Goal: Information Seeking & Learning: Learn about a topic

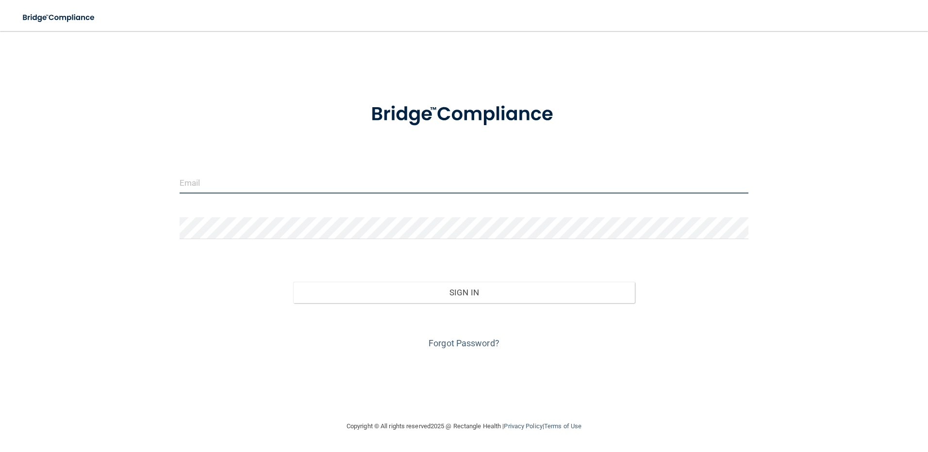
click at [189, 178] on input "email" at bounding box center [464, 183] width 569 height 22
type input "[EMAIL_ADDRESS][DOMAIN_NAME]"
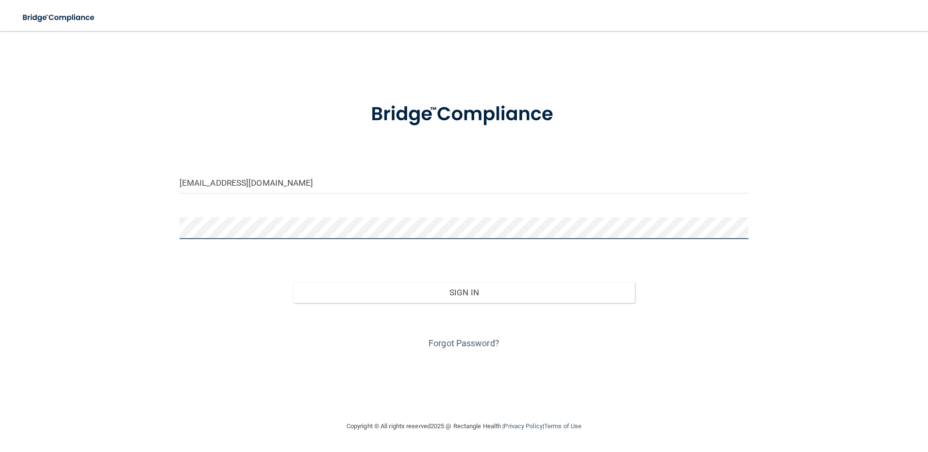
click at [293, 282] on button "Sign In" at bounding box center [464, 292] width 342 height 21
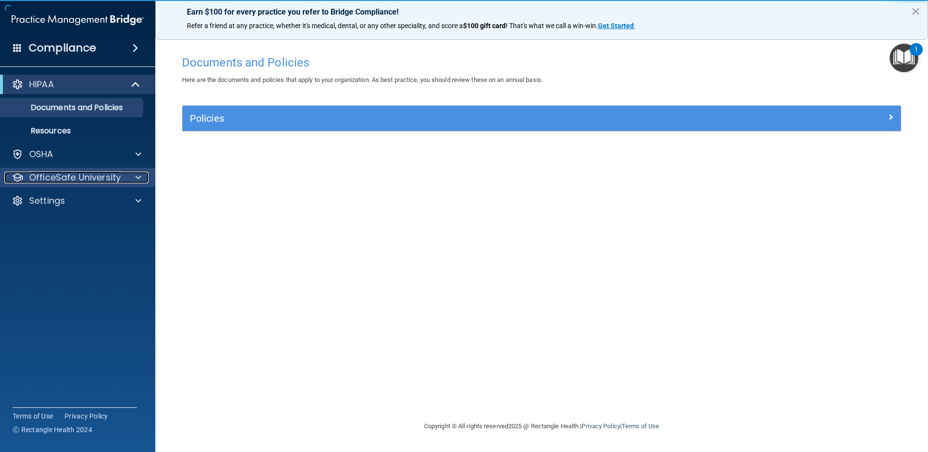
click at [138, 179] on span at bounding box center [138, 178] width 6 height 12
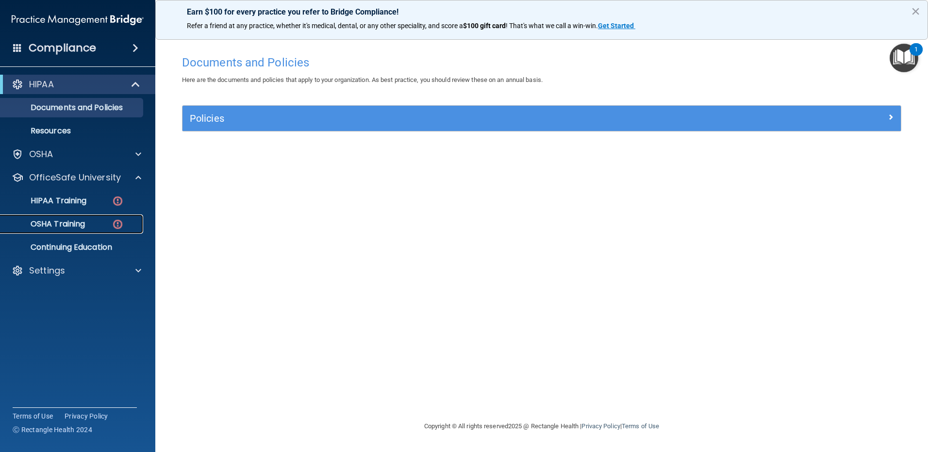
click at [114, 226] on img at bounding box center [118, 224] width 12 height 12
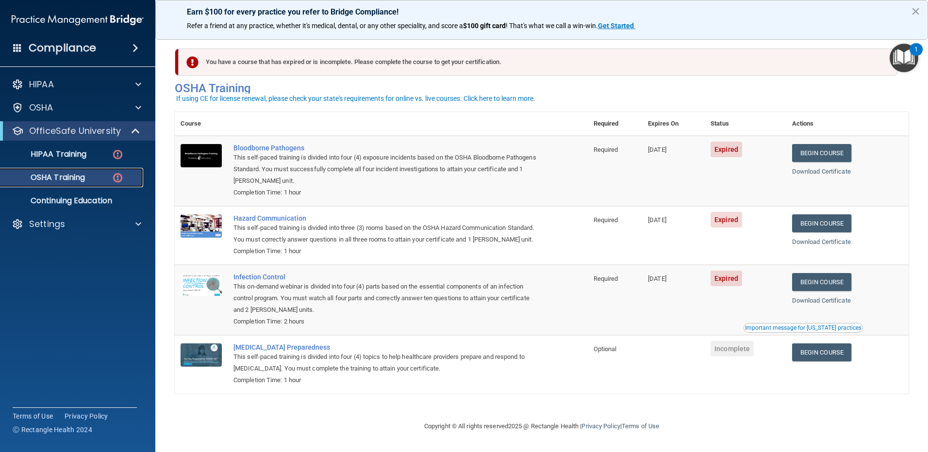
scroll to position [6, 0]
click at [827, 149] on link "Begin Course" at bounding box center [821, 153] width 59 height 18
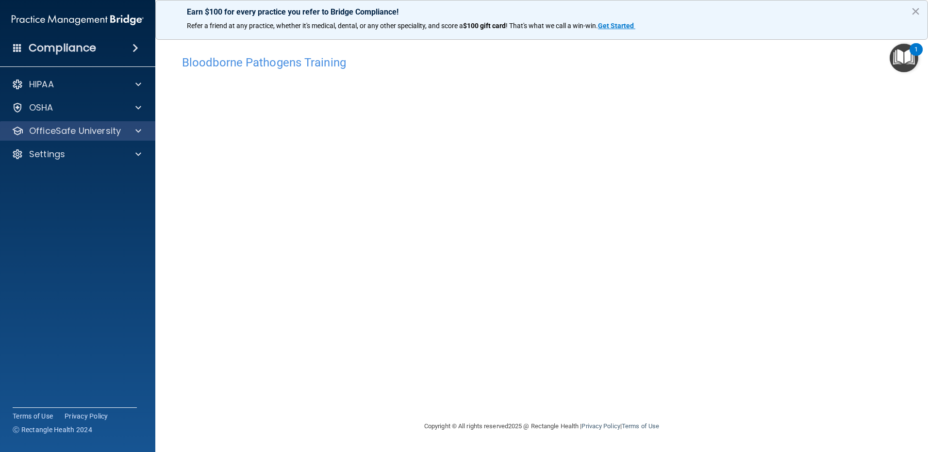
click at [150, 129] on div "OfficeSafe University" at bounding box center [78, 130] width 156 height 19
click at [140, 135] on span at bounding box center [138, 131] width 6 height 12
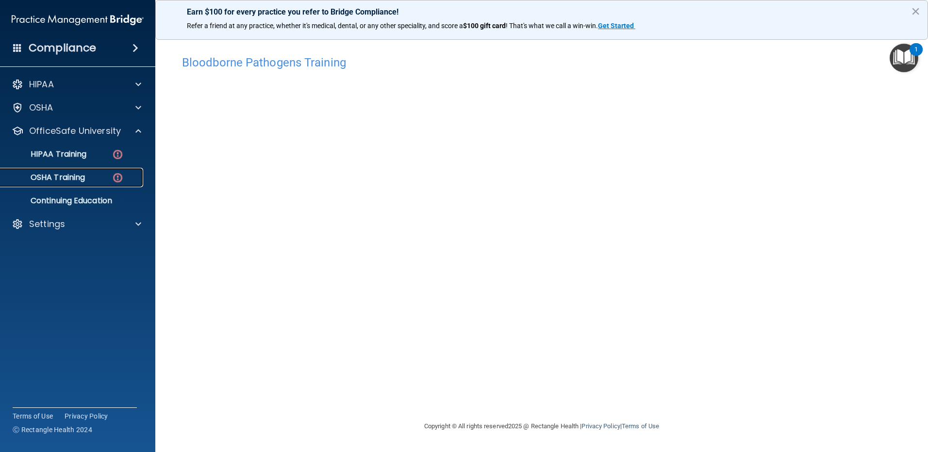
click at [111, 179] on div "OSHA Training" at bounding box center [72, 178] width 132 height 10
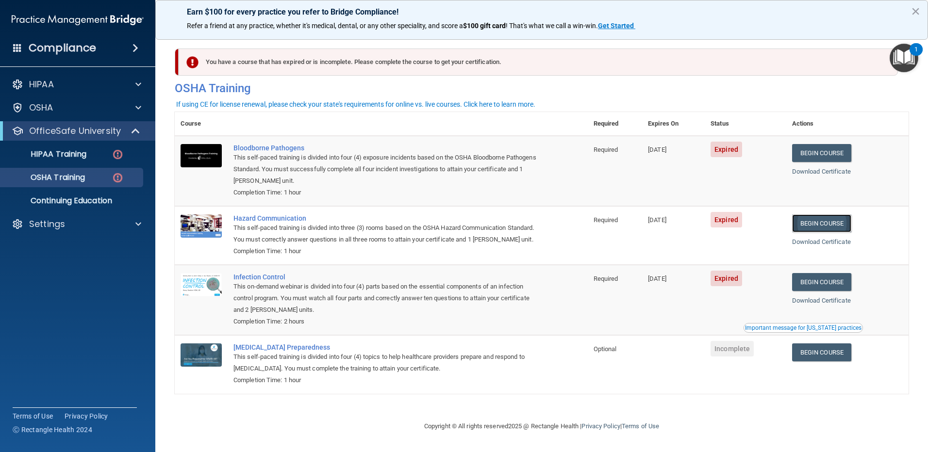
click at [823, 231] on link "Begin Course" at bounding box center [821, 224] width 59 height 18
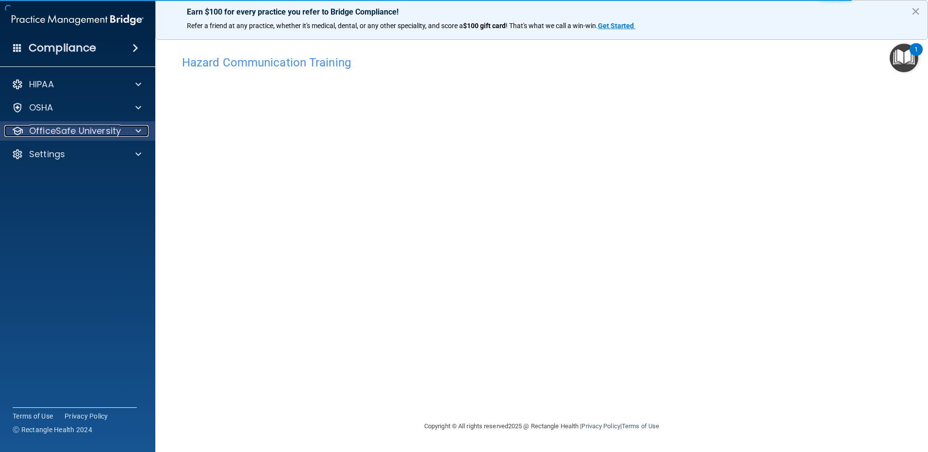
click at [145, 132] on div at bounding box center [137, 131] width 24 height 12
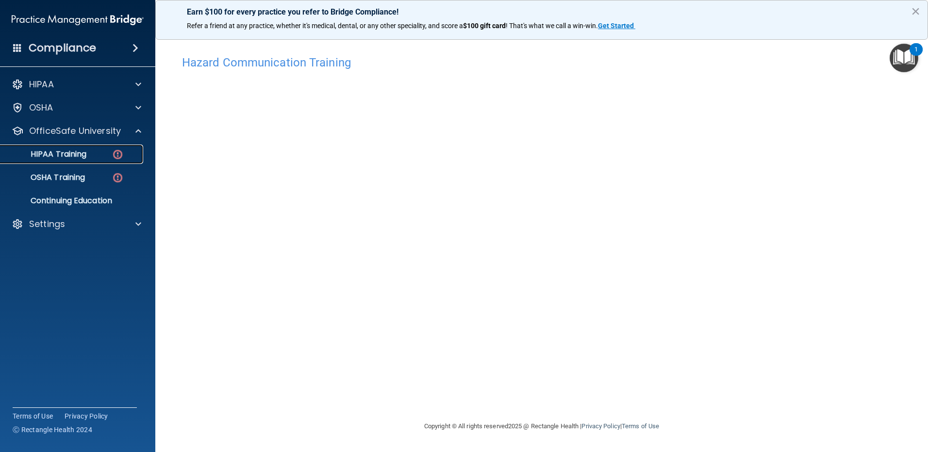
click at [116, 154] on img at bounding box center [118, 155] width 12 height 12
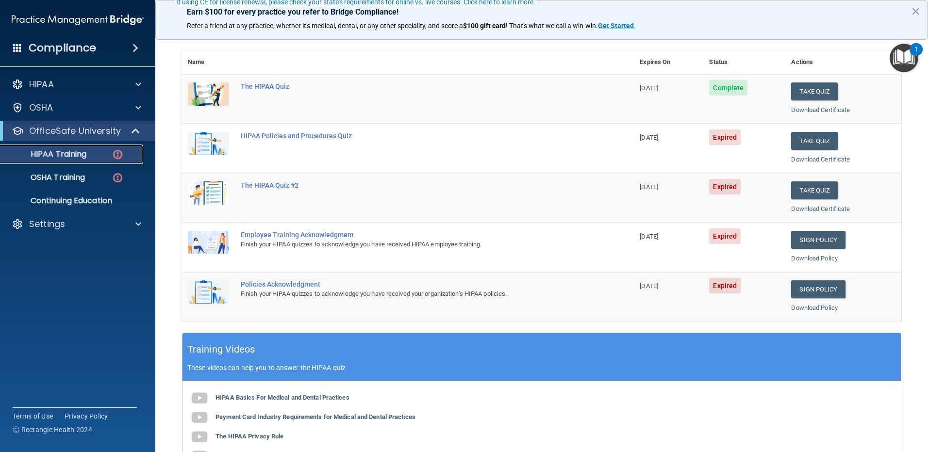
scroll to position [97, 0]
click at [814, 286] on link "Sign Policy" at bounding box center [818, 289] width 54 height 18
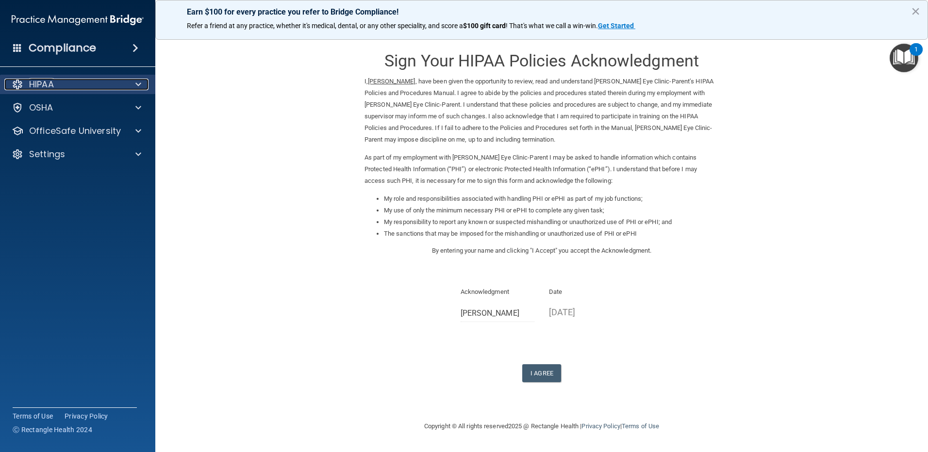
click at [132, 85] on div at bounding box center [137, 85] width 24 height 12
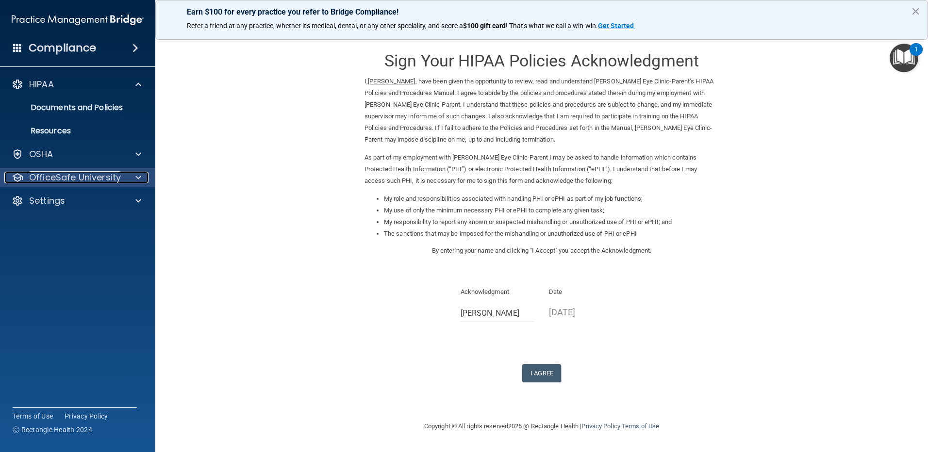
click at [141, 178] on span at bounding box center [138, 178] width 6 height 12
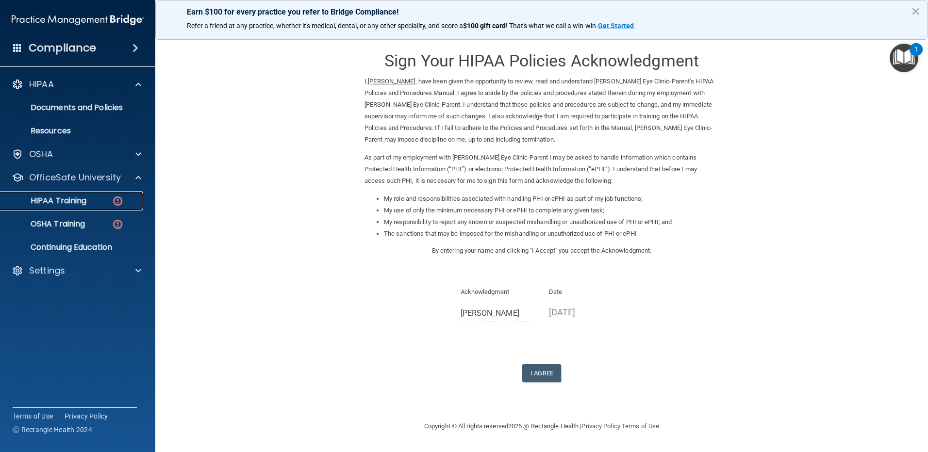
click at [116, 203] on img at bounding box center [118, 201] width 12 height 12
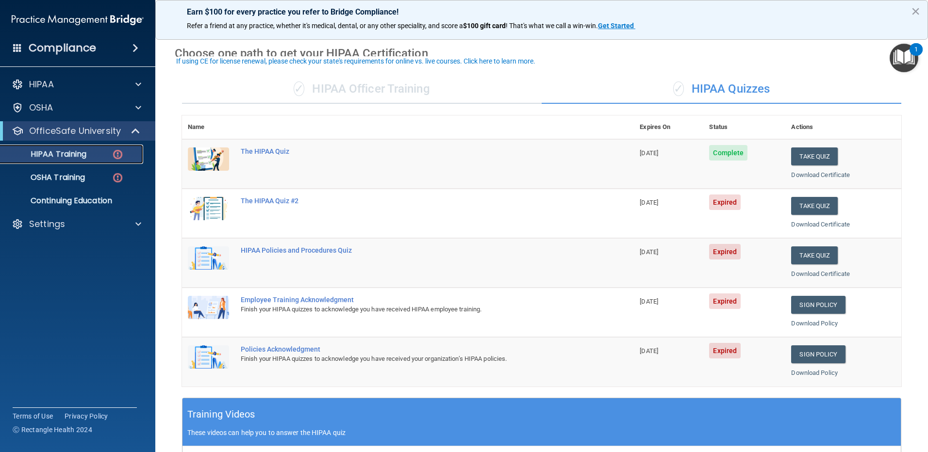
scroll to position [49, 0]
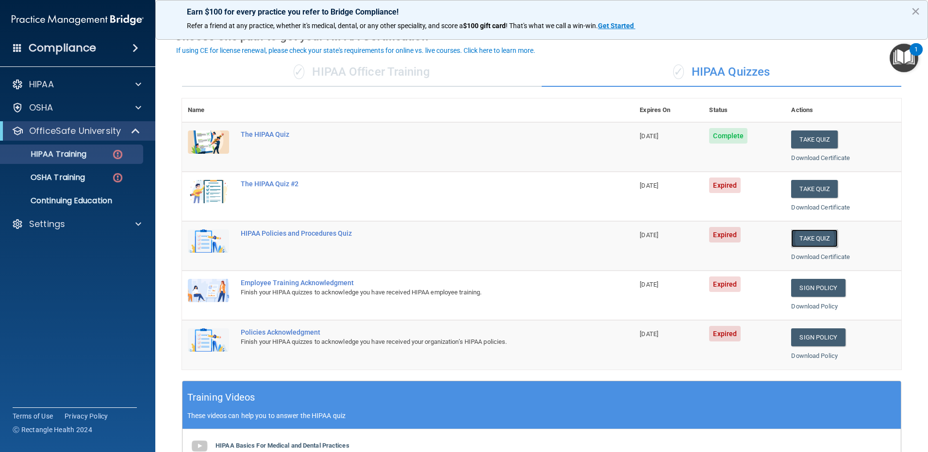
click at [801, 237] on button "Take Quiz" at bounding box center [814, 239] width 47 height 18
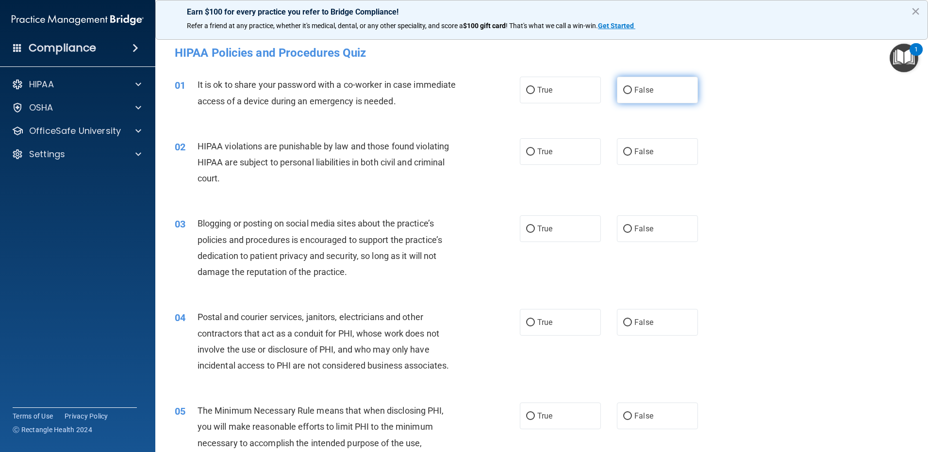
click at [623, 91] on input "False" at bounding box center [627, 90] width 9 height 7
radio input "true"
click at [526, 149] on input "True" at bounding box center [530, 152] width 9 height 7
radio input "true"
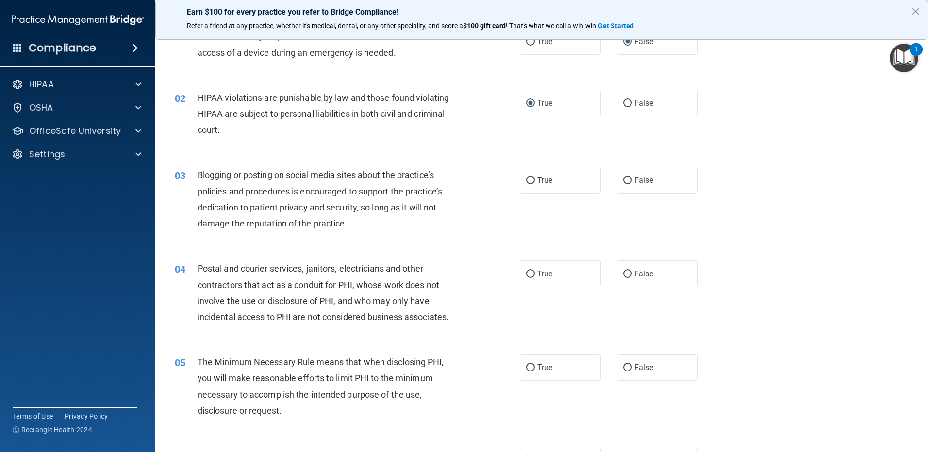
scroll to position [97, 0]
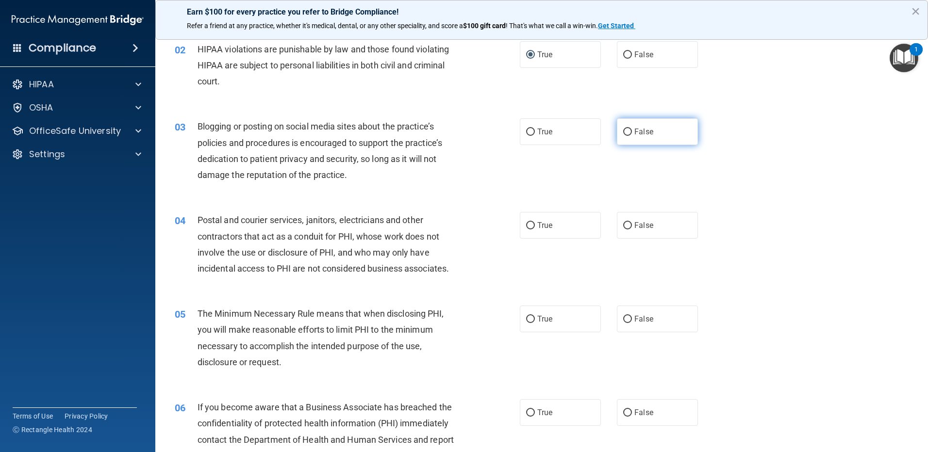
click at [623, 133] on input "False" at bounding box center [627, 132] width 9 height 7
radio input "true"
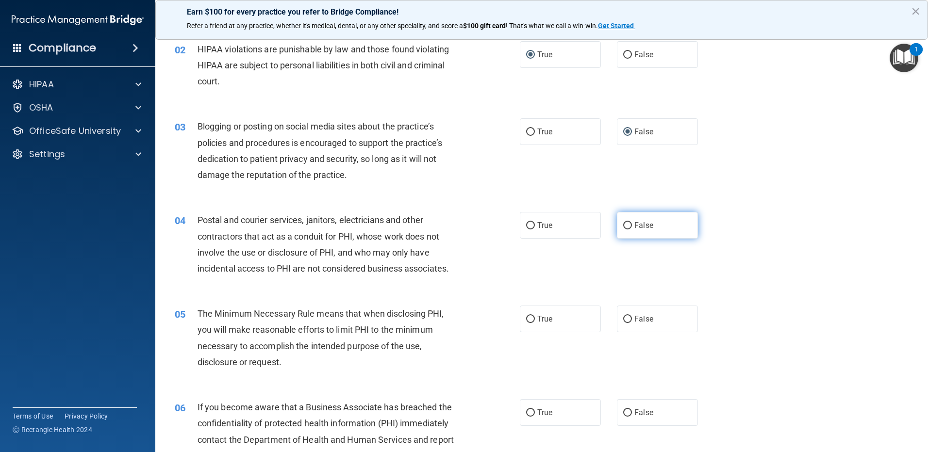
click at [628, 224] on label "False" at bounding box center [657, 225] width 81 height 27
click at [628, 224] on input "False" at bounding box center [627, 225] width 9 height 7
radio input "true"
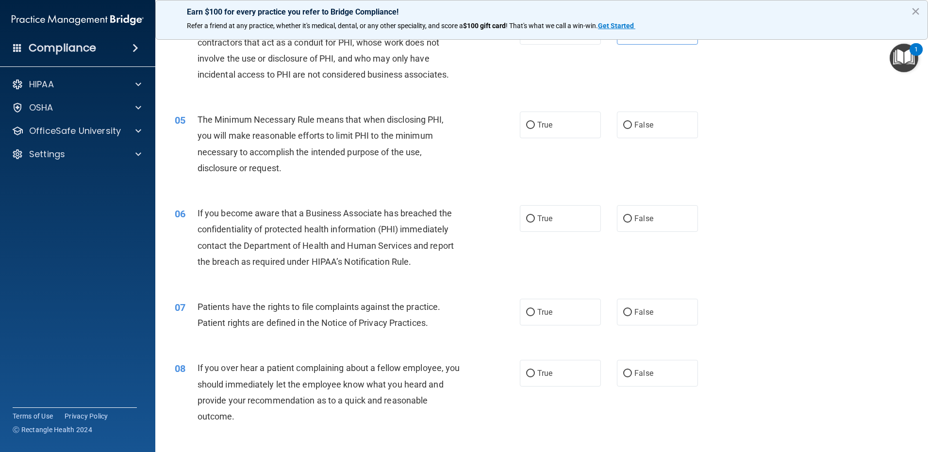
scroll to position [340, 0]
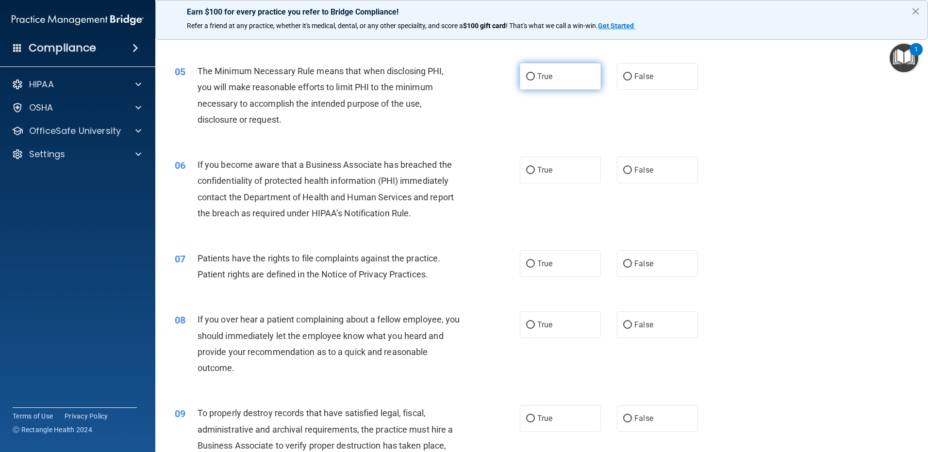
click at [528, 78] on input "True" at bounding box center [530, 76] width 9 height 7
radio input "true"
click at [624, 168] on input "False" at bounding box center [627, 170] width 9 height 7
radio input "true"
click at [527, 263] on input "True" at bounding box center [530, 264] width 9 height 7
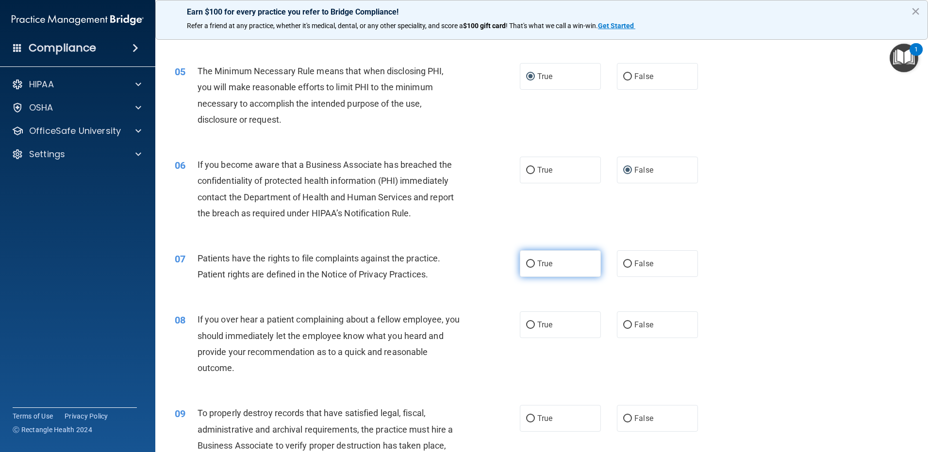
radio input "true"
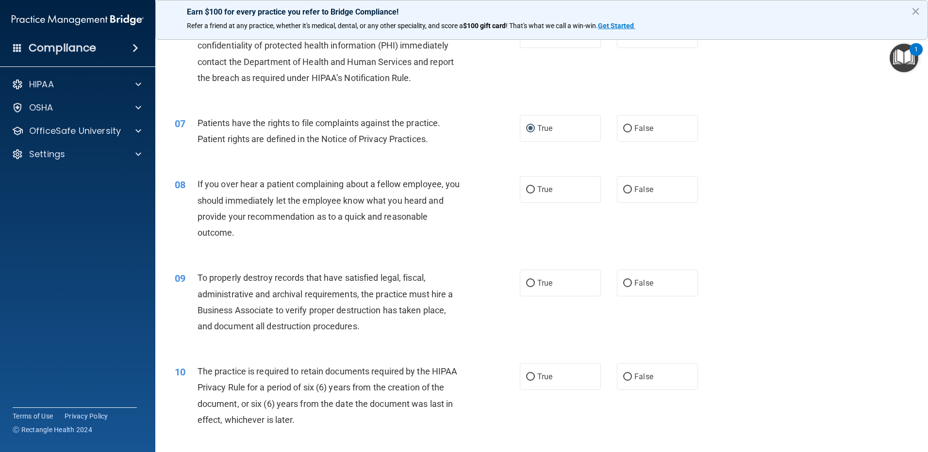
scroll to position [534, 0]
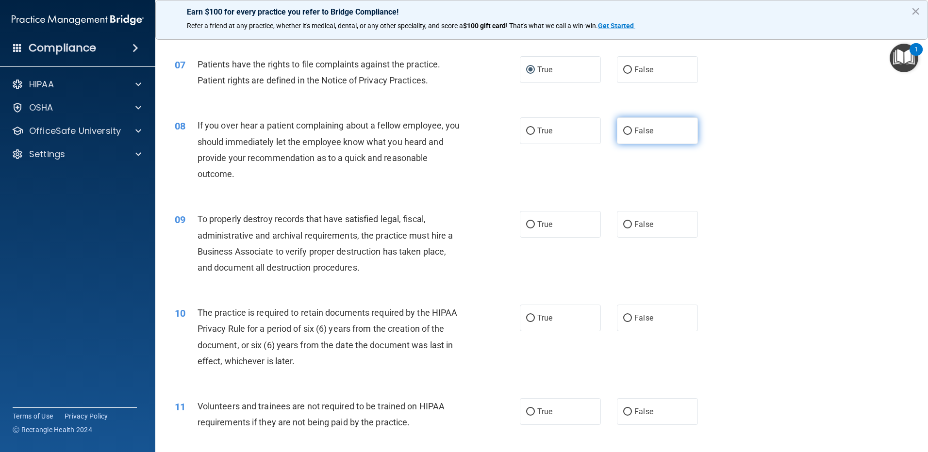
click at [625, 131] on input "False" at bounding box center [627, 131] width 9 height 7
radio input "true"
click at [528, 224] on input "True" at bounding box center [530, 224] width 9 height 7
radio input "true"
click at [626, 226] on input "False" at bounding box center [627, 224] width 9 height 7
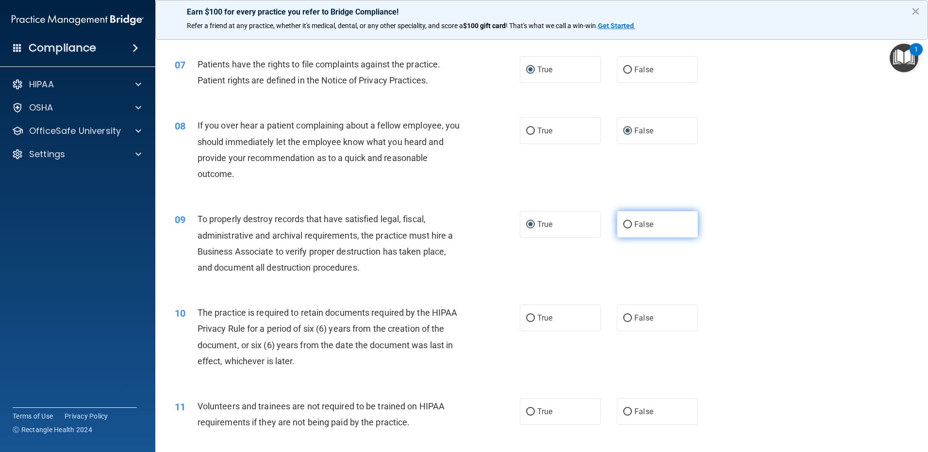
radio input "true"
radio input "false"
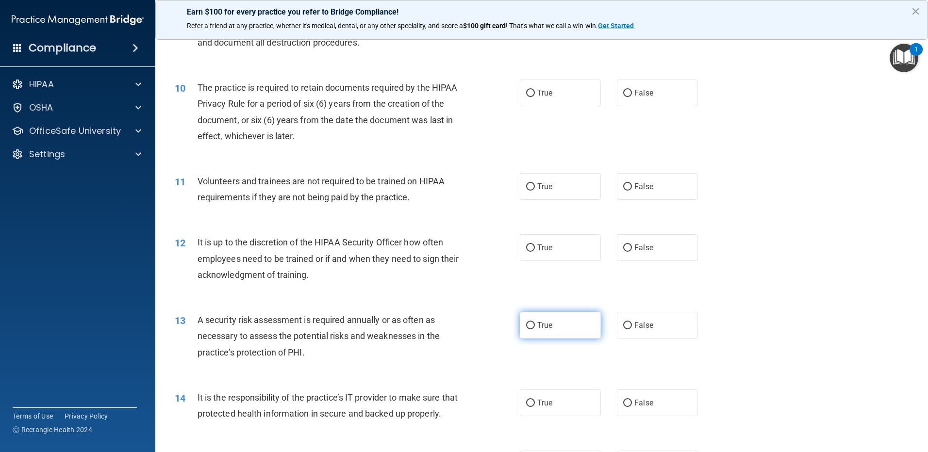
scroll to position [777, 0]
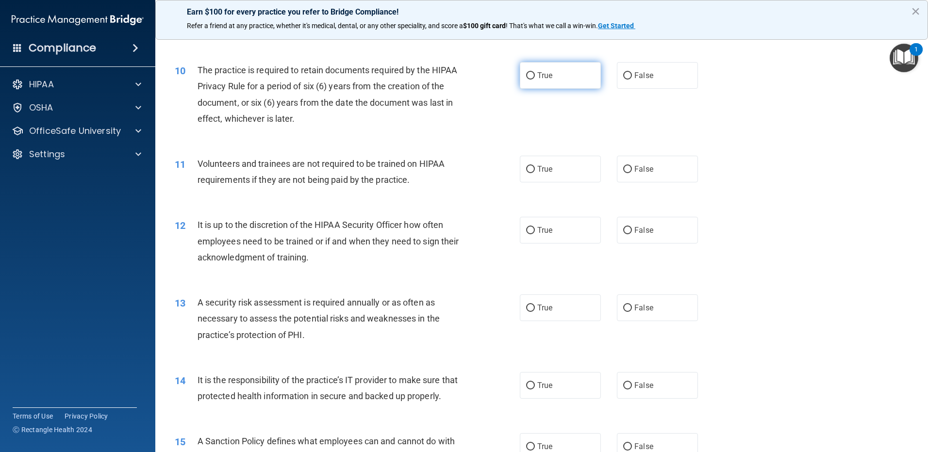
click at [526, 74] on input "True" at bounding box center [530, 75] width 9 height 7
radio input "true"
click at [623, 168] on input "False" at bounding box center [627, 169] width 9 height 7
radio input "true"
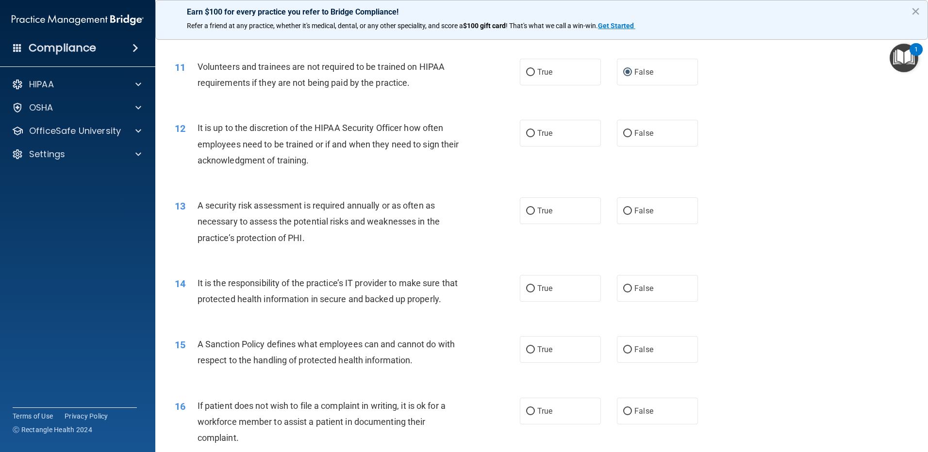
scroll to position [922, 0]
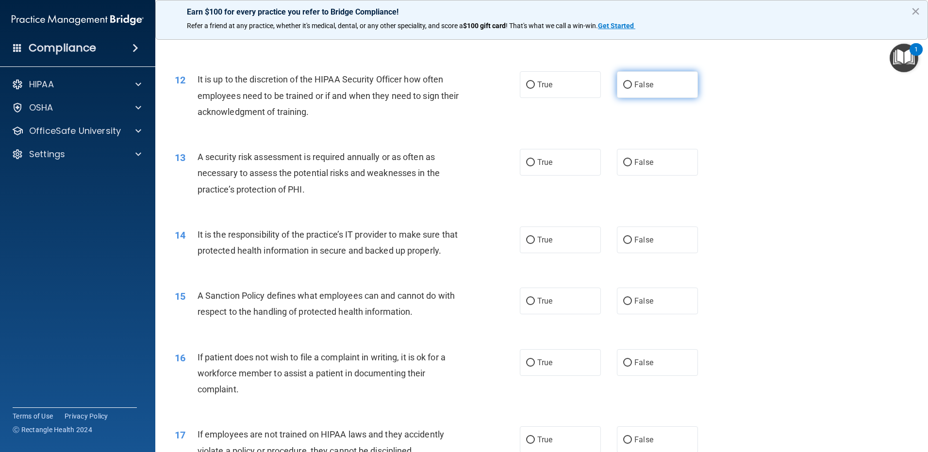
click at [623, 84] on input "False" at bounding box center [627, 85] width 9 height 7
radio input "true"
click at [527, 161] on input "True" at bounding box center [530, 162] width 9 height 7
radio input "true"
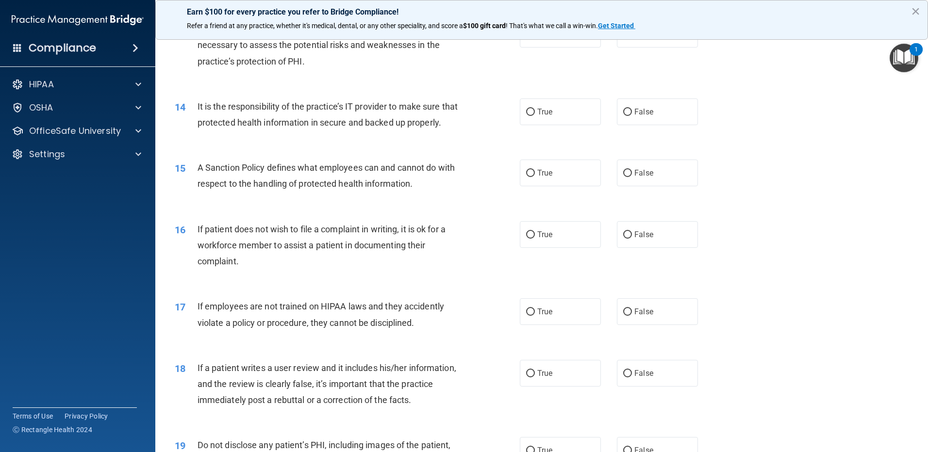
scroll to position [1068, 0]
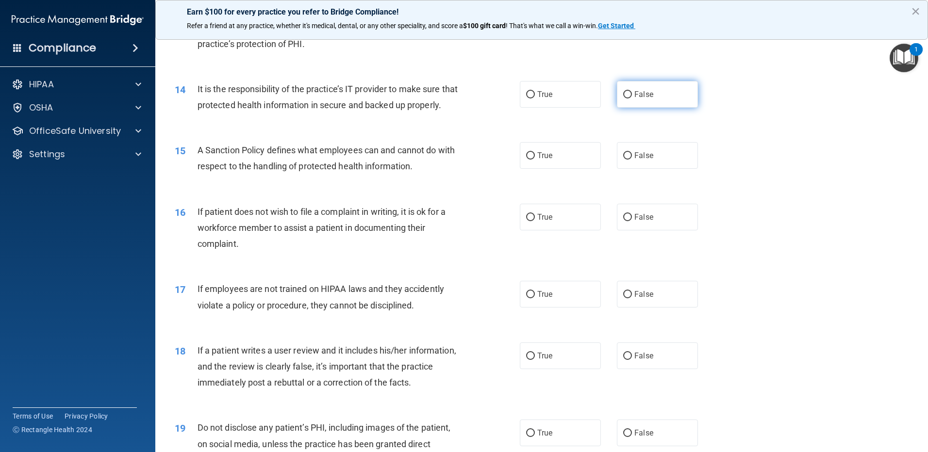
click at [625, 93] on input "False" at bounding box center [627, 94] width 9 height 7
radio input "true"
drag, startPoint x: 626, startPoint y: 171, endPoint x: 624, endPoint y: 177, distance: 6.0
drag, startPoint x: 624, startPoint y: 177, endPoint x: 529, endPoint y: 173, distance: 95.7
click at [529, 160] on input "True" at bounding box center [530, 155] width 9 height 7
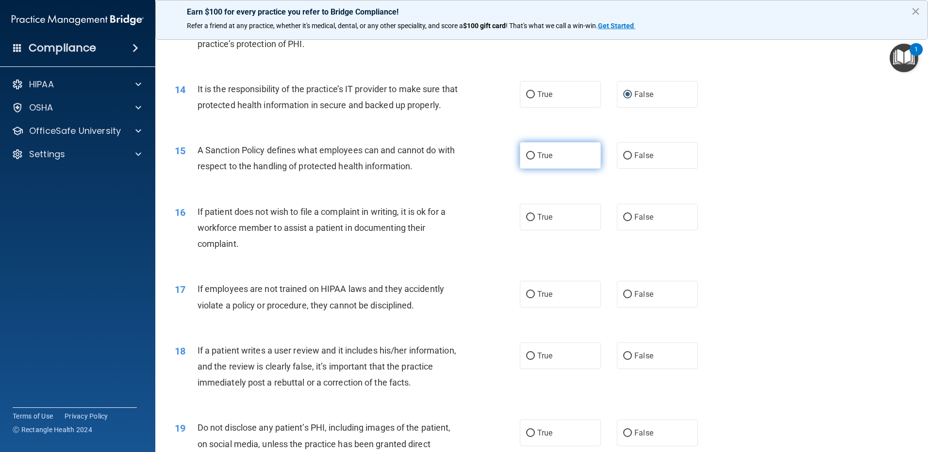
radio input "true"
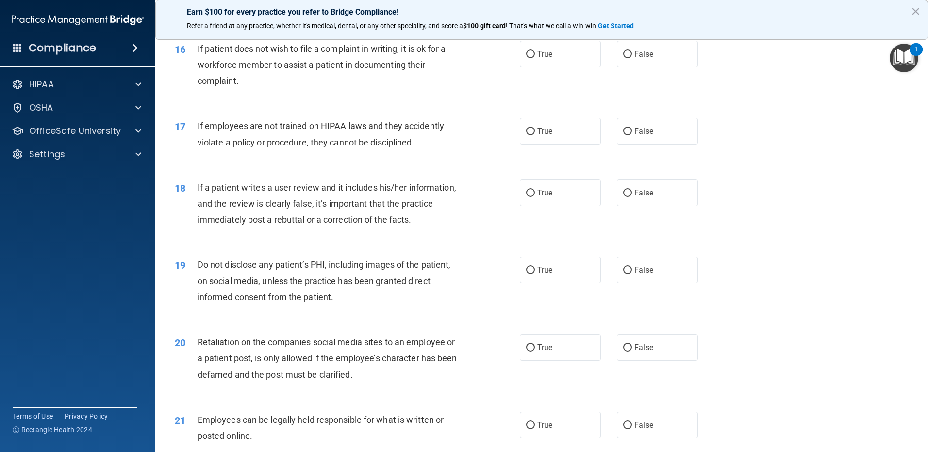
scroll to position [1213, 0]
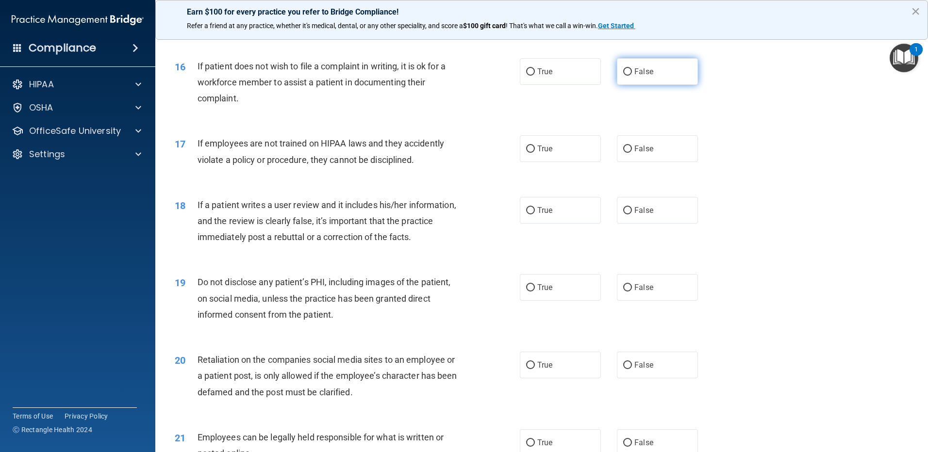
drag, startPoint x: 620, startPoint y: 88, endPoint x: 625, endPoint y: 111, distance: 23.4
click at [623, 76] on input "False" at bounding box center [627, 71] width 9 height 7
radio input "true"
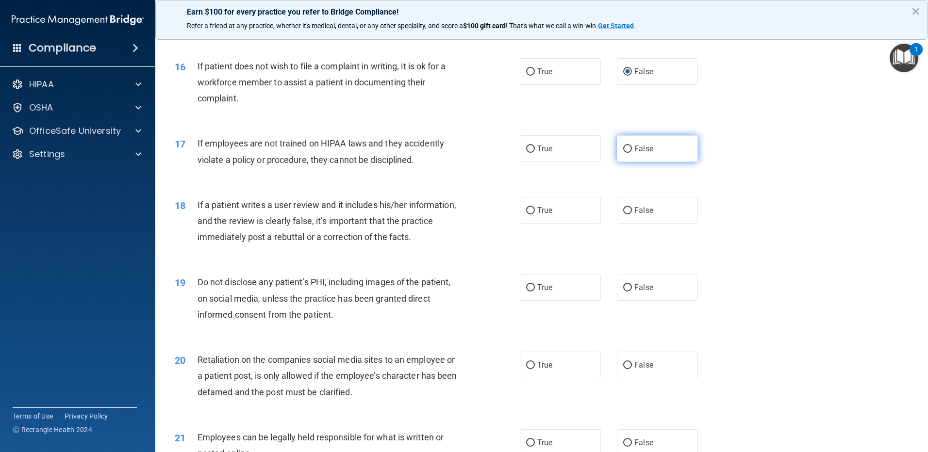
click at [624, 162] on label "False" at bounding box center [657, 148] width 81 height 27
click at [624, 153] on input "False" at bounding box center [627, 149] width 9 height 7
radio input "true"
click at [527, 215] on input "True" at bounding box center [530, 210] width 9 height 7
radio input "true"
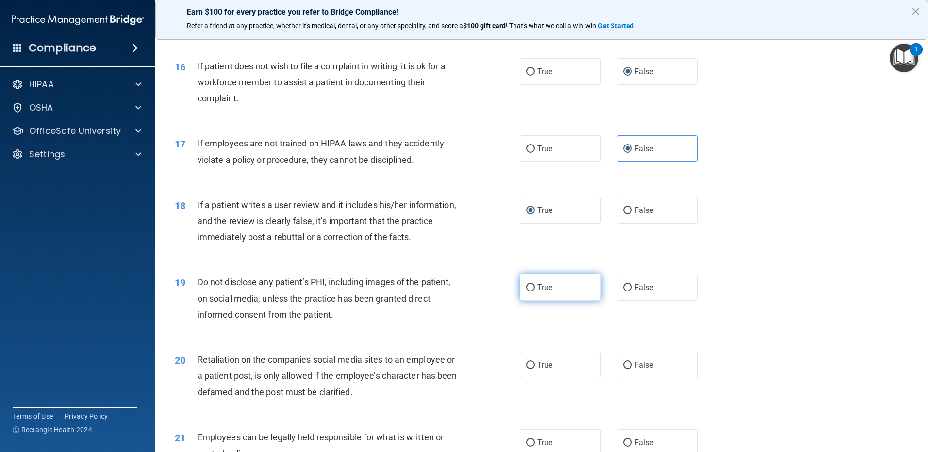
click at [530, 292] on input "True" at bounding box center [530, 287] width 9 height 7
radio input "true"
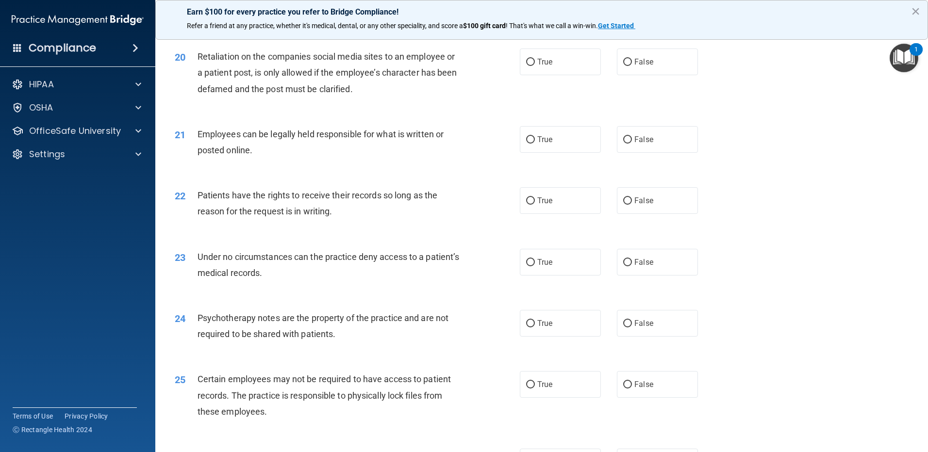
scroll to position [1505, 0]
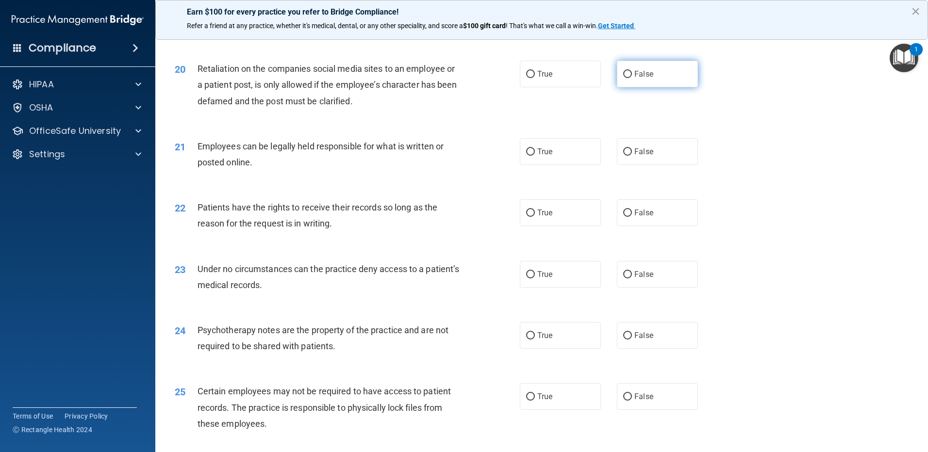
click at [624, 78] on input "False" at bounding box center [627, 74] width 9 height 7
radio input "true"
click at [531, 156] on input "True" at bounding box center [530, 152] width 9 height 7
radio input "true"
click at [528, 217] on input "True" at bounding box center [530, 213] width 9 height 7
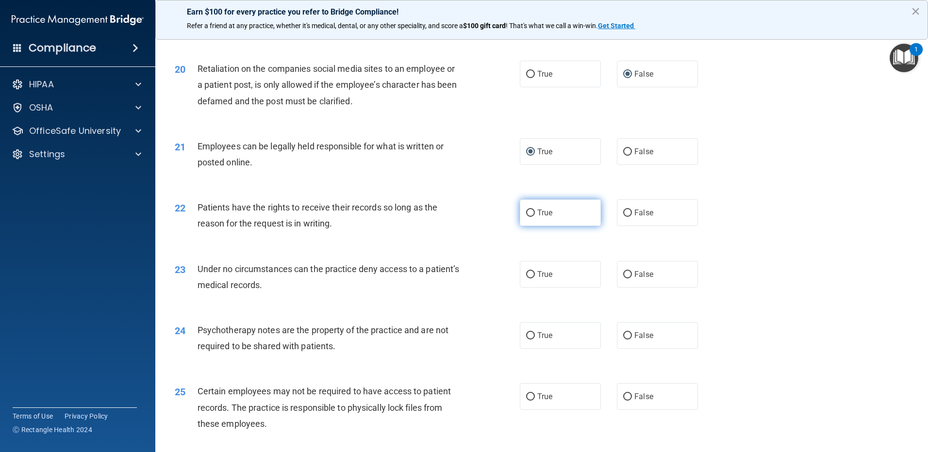
radio input "true"
click at [626, 279] on input "False" at bounding box center [627, 274] width 9 height 7
radio input "true"
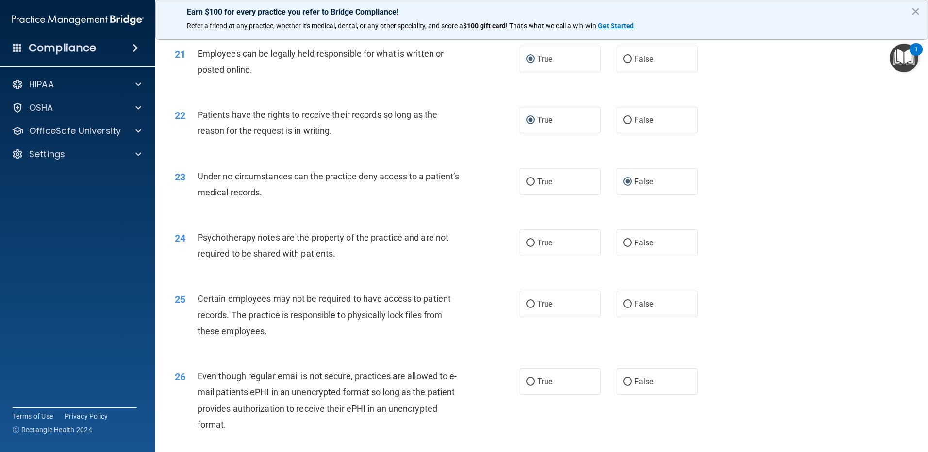
scroll to position [1602, 0]
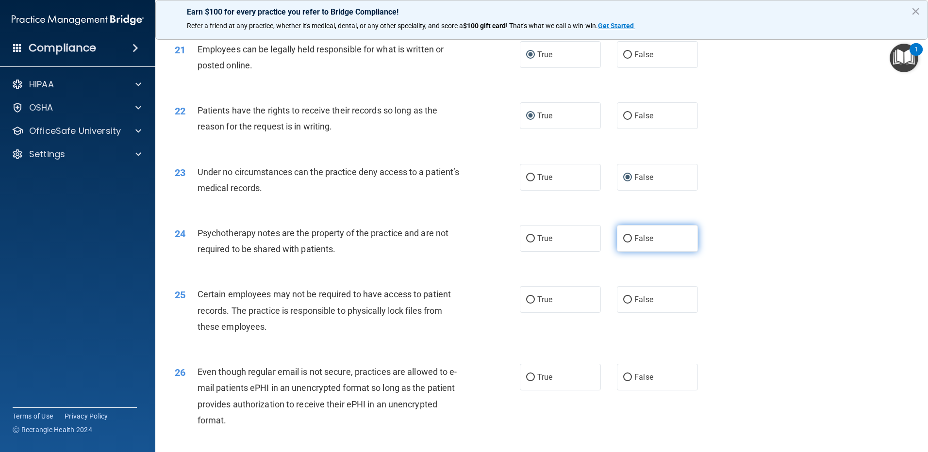
click at [626, 243] on input "False" at bounding box center [627, 238] width 9 height 7
radio input "true"
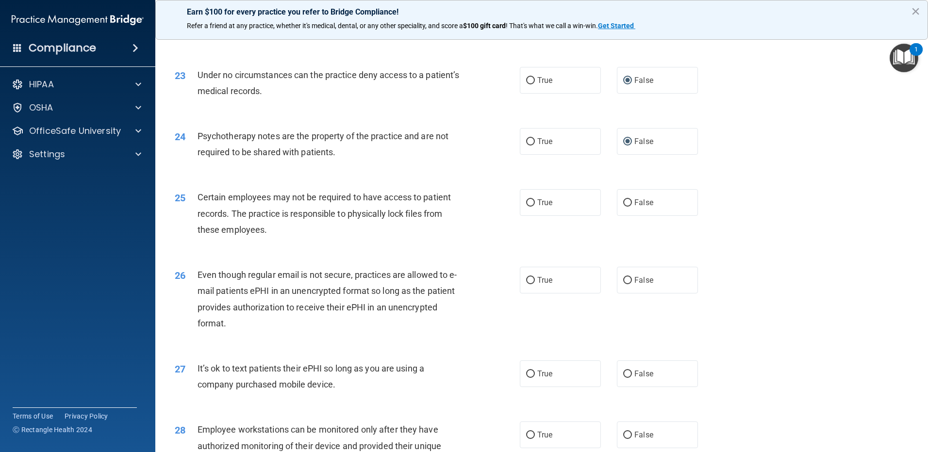
scroll to position [1747, 0]
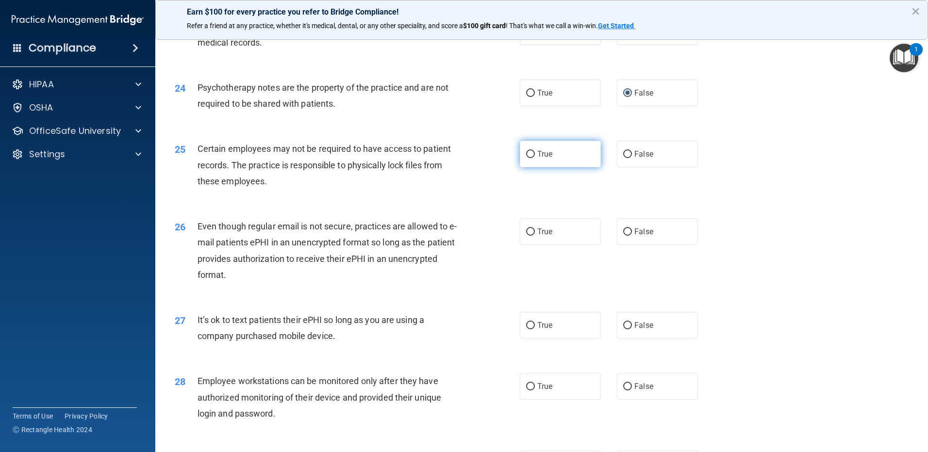
click at [530, 158] on input "True" at bounding box center [530, 154] width 9 height 7
radio input "true"
click at [626, 236] on input "False" at bounding box center [627, 232] width 9 height 7
radio input "true"
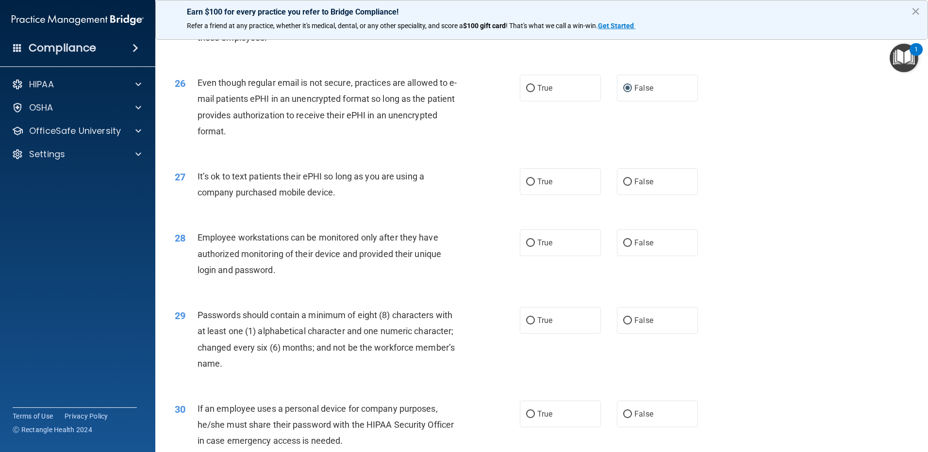
scroll to position [1893, 0]
click at [623, 184] on input "False" at bounding box center [627, 180] width 9 height 7
radio input "true"
click at [623, 245] on input "False" at bounding box center [627, 241] width 9 height 7
radio input "true"
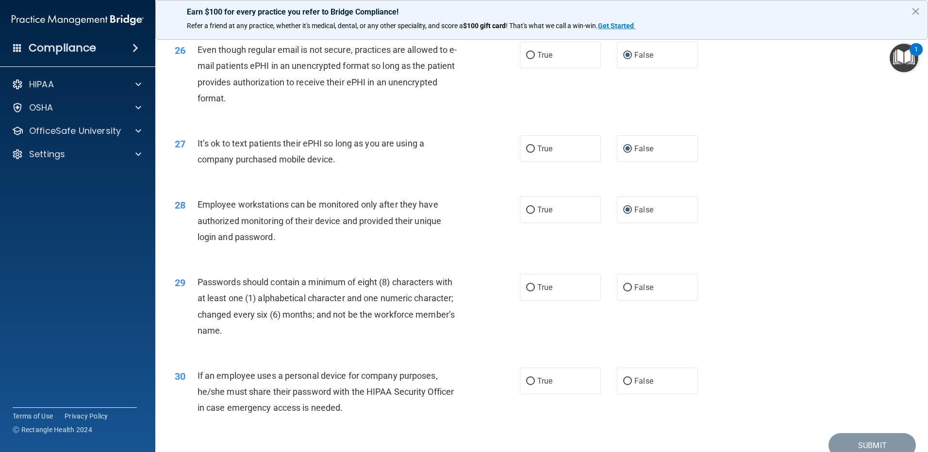
scroll to position [1941, 0]
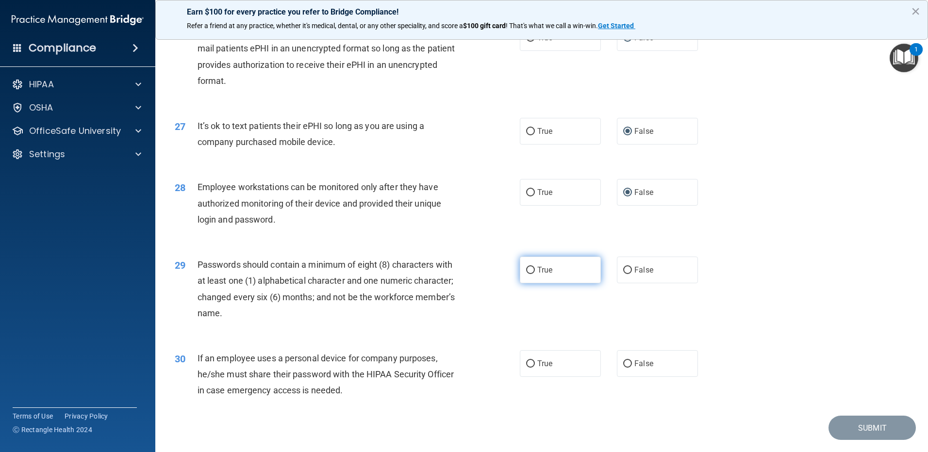
click at [529, 274] on input "True" at bounding box center [530, 270] width 9 height 7
radio input "true"
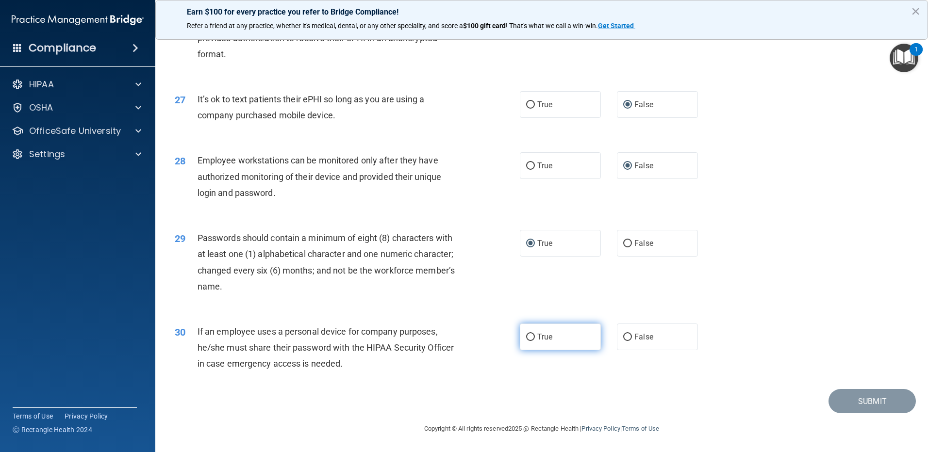
click at [528, 338] on input "True" at bounding box center [530, 337] width 9 height 7
radio input "true"
click at [850, 401] on button "Submit" at bounding box center [871, 401] width 87 height 25
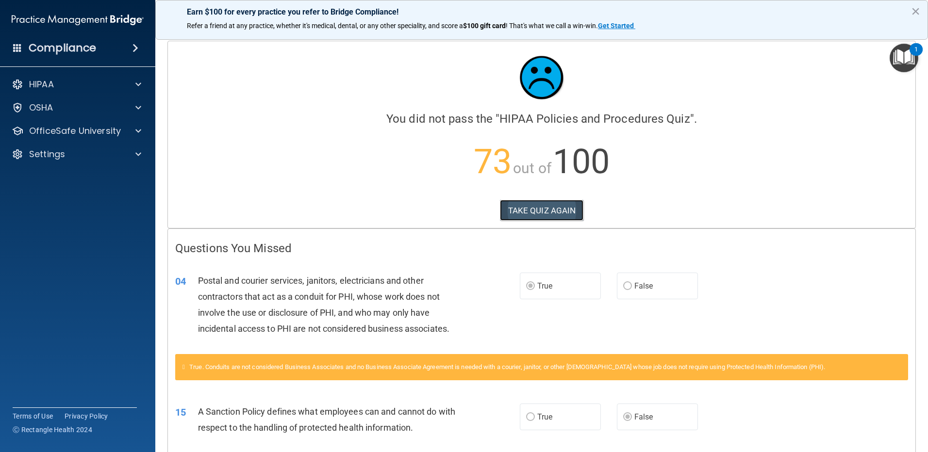
click at [545, 212] on button "TAKE QUIZ AGAIN" at bounding box center [542, 210] width 84 height 21
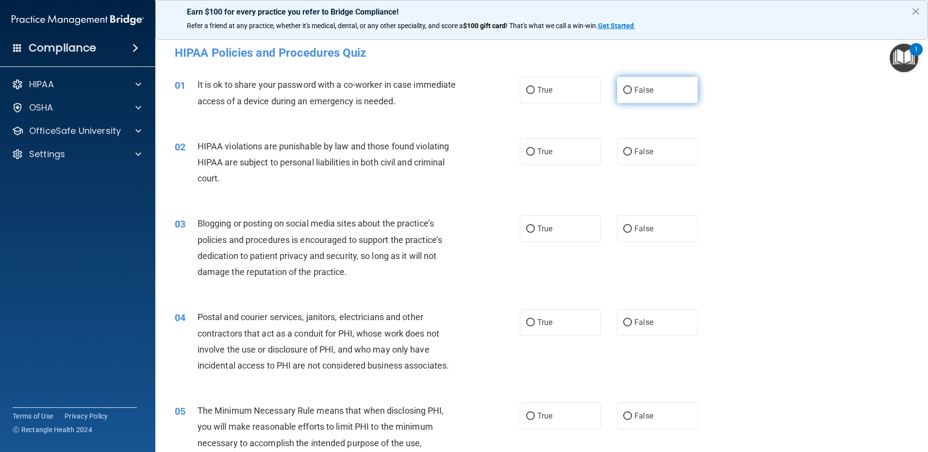
click at [623, 90] on input "False" at bounding box center [627, 90] width 9 height 7
radio input "true"
click at [523, 151] on label "True" at bounding box center [560, 151] width 81 height 27
click at [623, 228] on input "False" at bounding box center [627, 229] width 9 height 7
radio input "true"
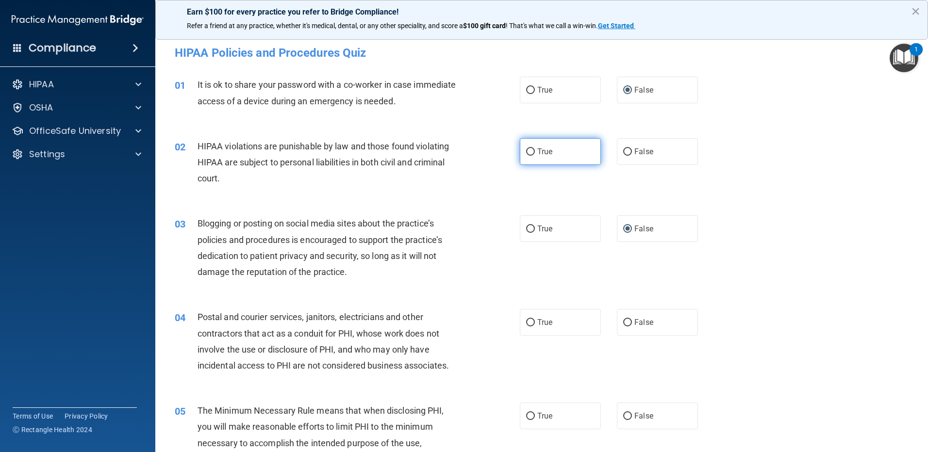
click at [526, 151] on input "True" at bounding box center [530, 152] width 9 height 7
radio input "true"
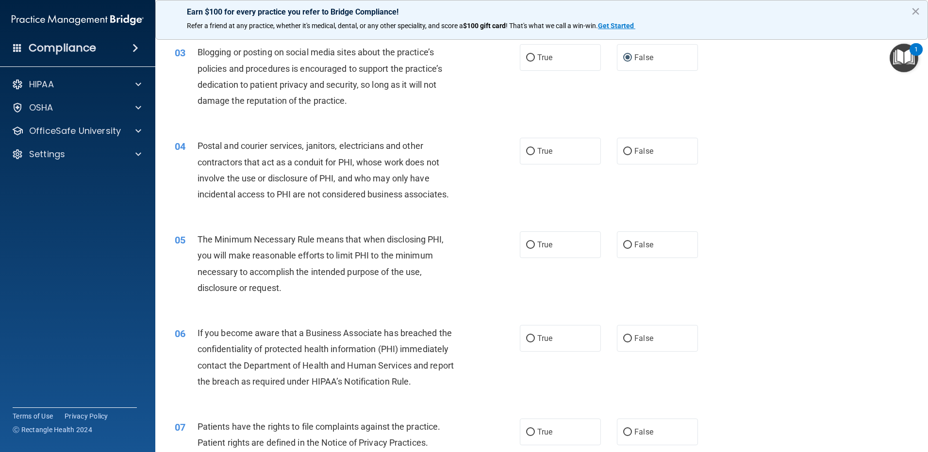
scroll to position [194, 0]
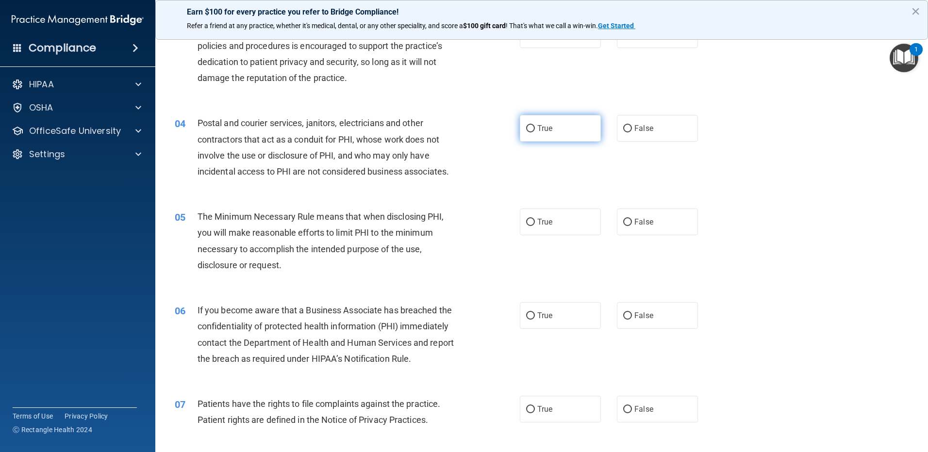
click at [527, 129] on input "True" at bounding box center [530, 128] width 9 height 7
radio input "true"
click at [532, 222] on label "True" at bounding box center [560, 222] width 81 height 27
click at [532, 222] on input "True" at bounding box center [530, 222] width 9 height 7
radio input "true"
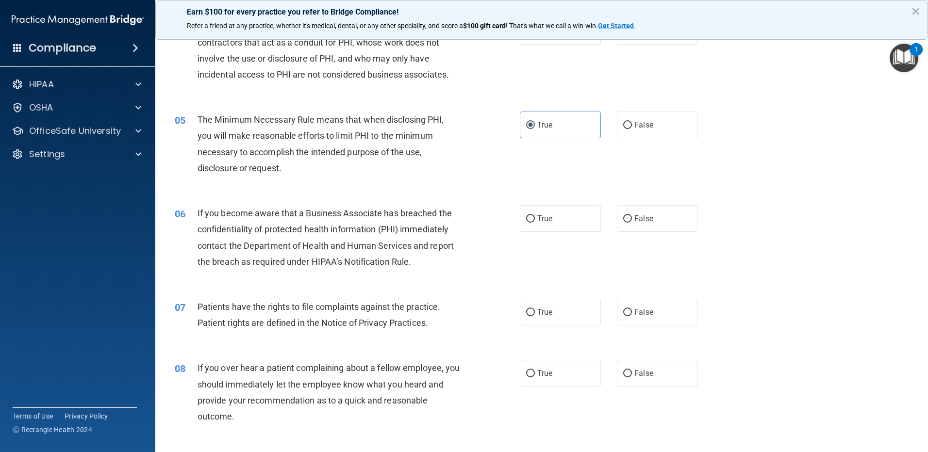
scroll to position [340, 0]
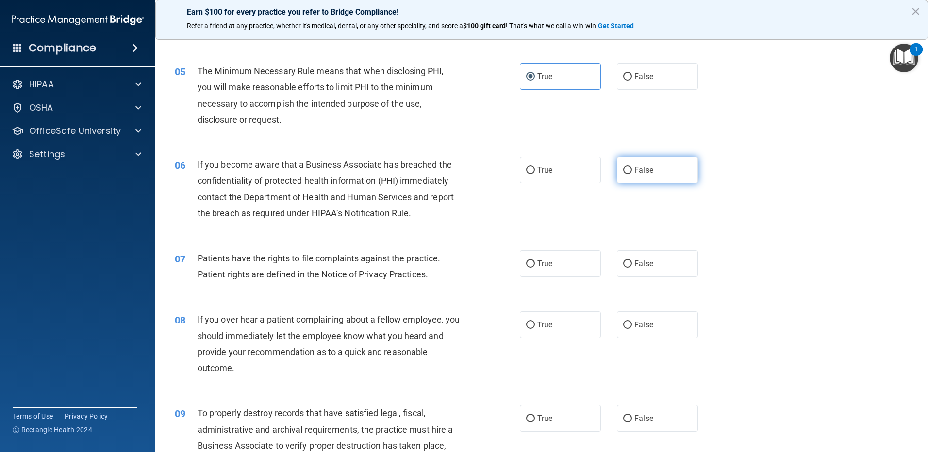
click at [624, 170] on input "False" at bounding box center [627, 170] width 9 height 7
radio input "true"
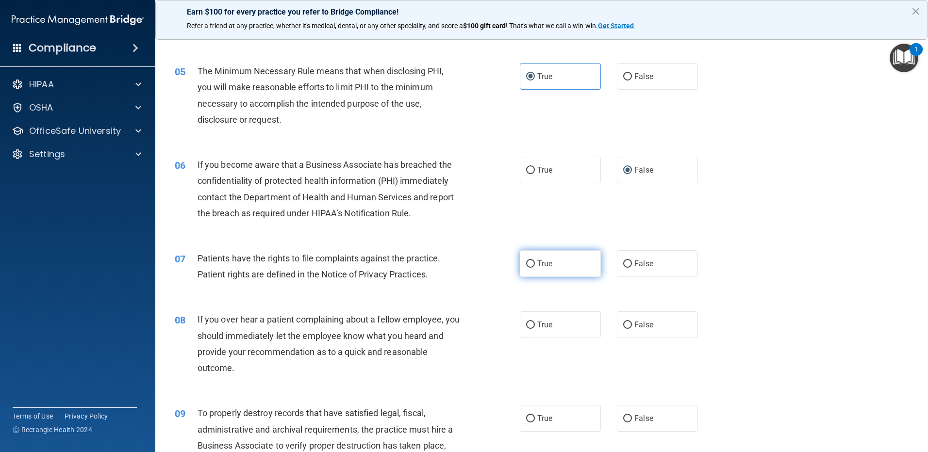
click at [526, 267] on input "True" at bounding box center [530, 264] width 9 height 7
radio input "true"
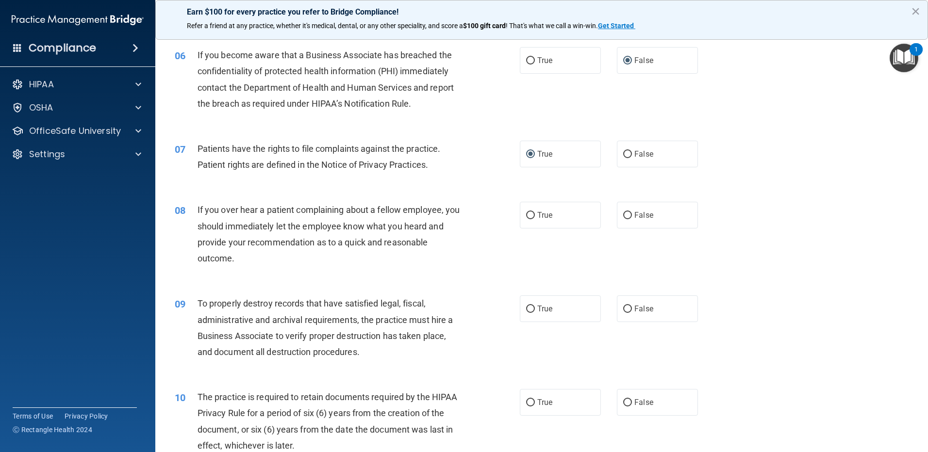
scroll to position [485, 0]
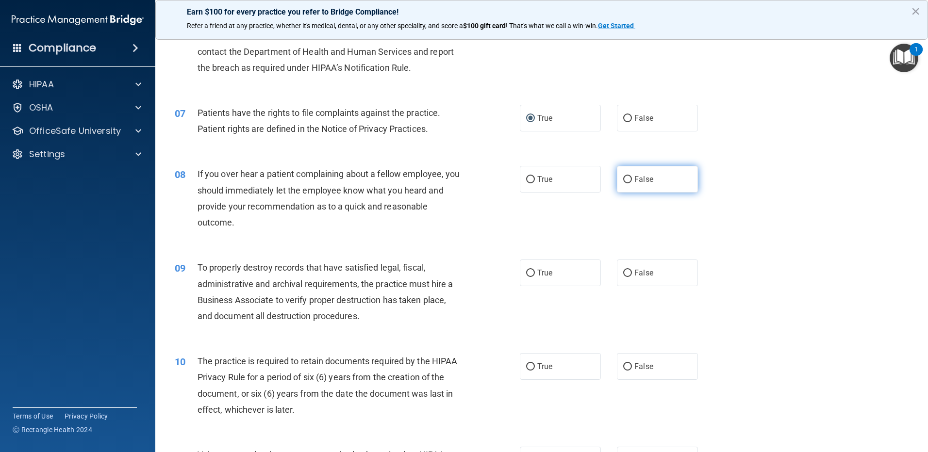
click at [628, 183] on label "False" at bounding box center [657, 179] width 81 height 27
click at [628, 183] on input "False" at bounding box center [627, 179] width 9 height 7
radio input "true"
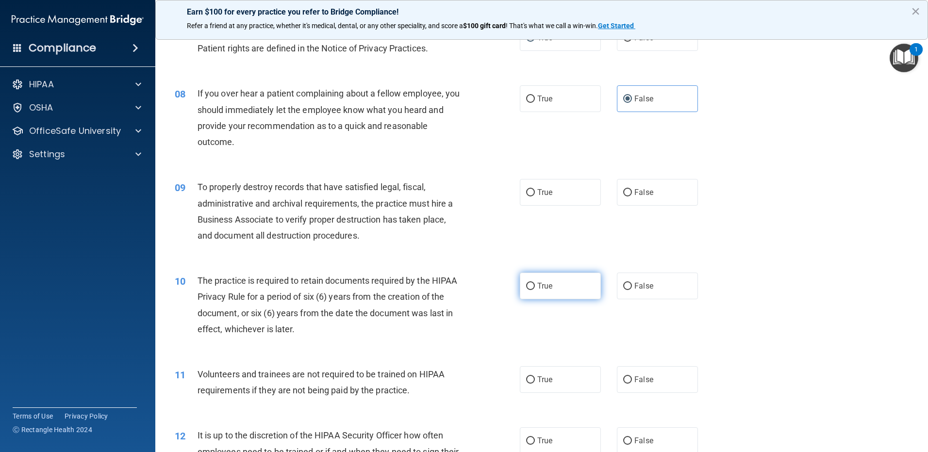
scroll to position [582, 0]
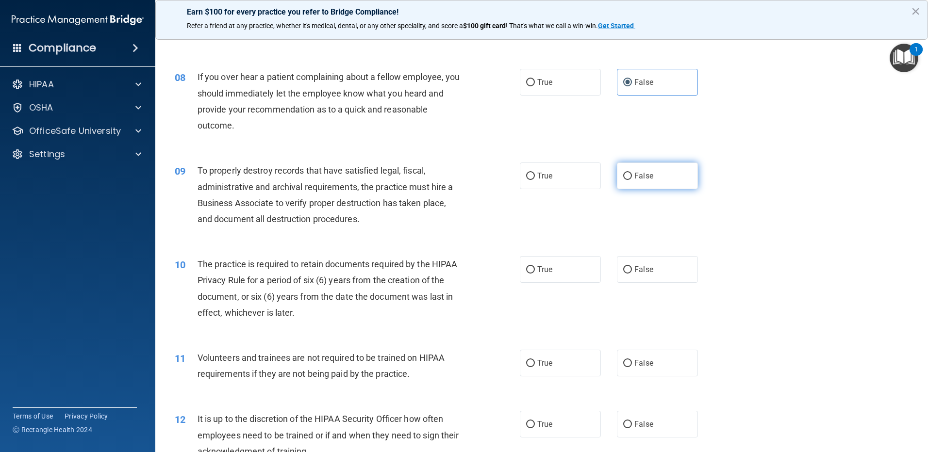
click at [628, 175] on label "False" at bounding box center [657, 176] width 81 height 27
click at [628, 175] on input "False" at bounding box center [627, 176] width 9 height 7
radio input "true"
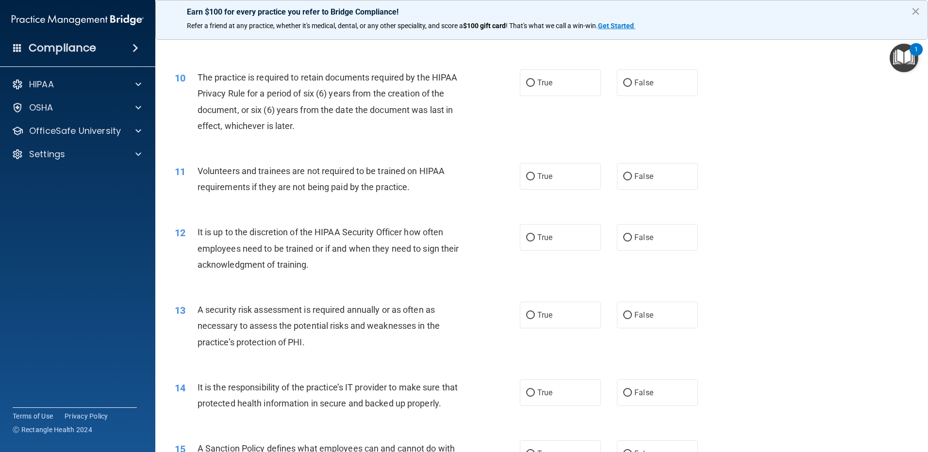
scroll to position [777, 0]
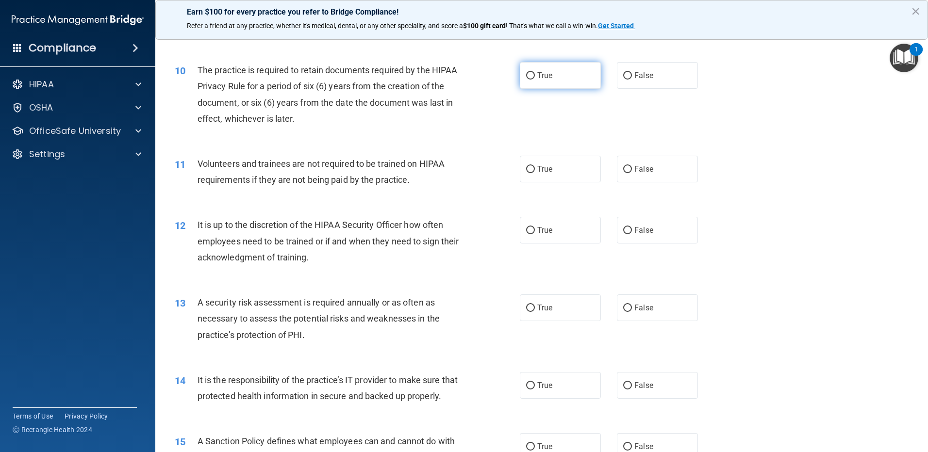
click at [531, 78] on label "True" at bounding box center [560, 75] width 81 height 27
click at [531, 78] on input "True" at bounding box center [530, 75] width 9 height 7
radio input "true"
click at [625, 169] on input "False" at bounding box center [627, 169] width 9 height 7
radio input "true"
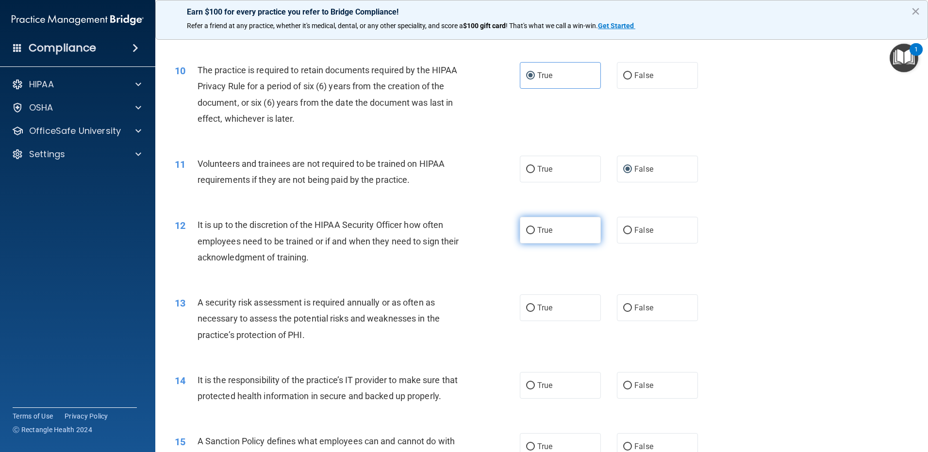
click at [530, 229] on input "True" at bounding box center [530, 230] width 9 height 7
radio input "true"
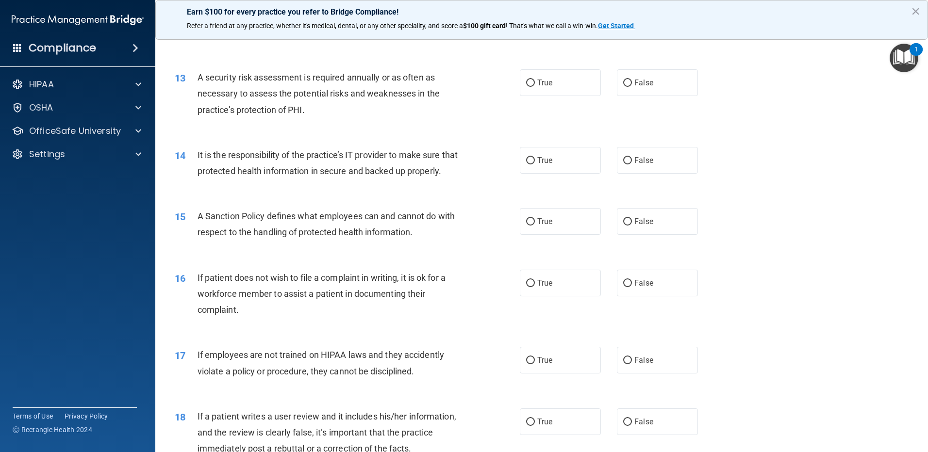
scroll to position [1019, 0]
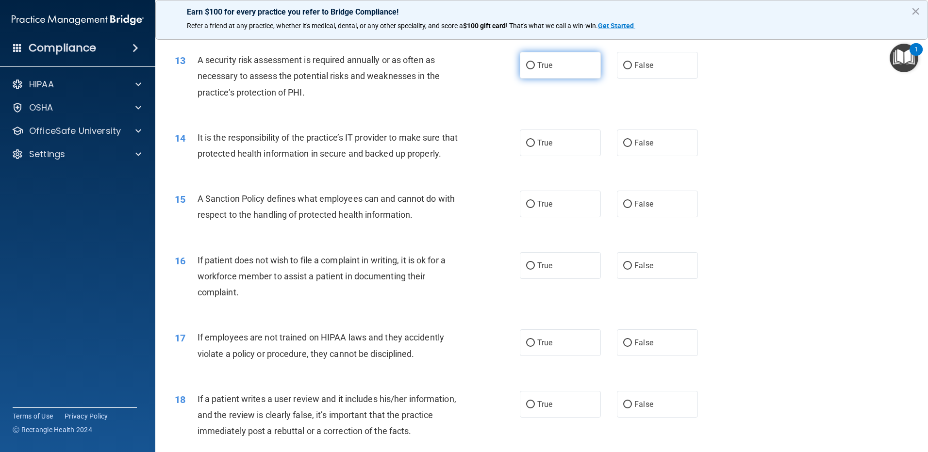
click at [528, 64] on input "True" at bounding box center [530, 65] width 9 height 7
radio input "true"
click at [526, 145] on input "True" at bounding box center [530, 143] width 9 height 7
radio input "true"
drag, startPoint x: 625, startPoint y: 220, endPoint x: 528, endPoint y: 227, distance: 96.9
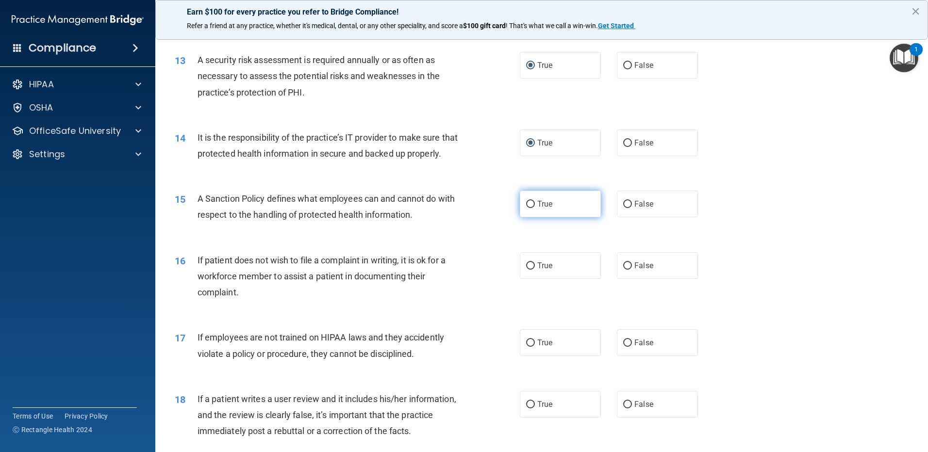
click at [528, 217] on div "True False" at bounding box center [617, 204] width 195 height 27
click at [528, 208] on input "True" at bounding box center [530, 204] width 9 height 7
radio input "true"
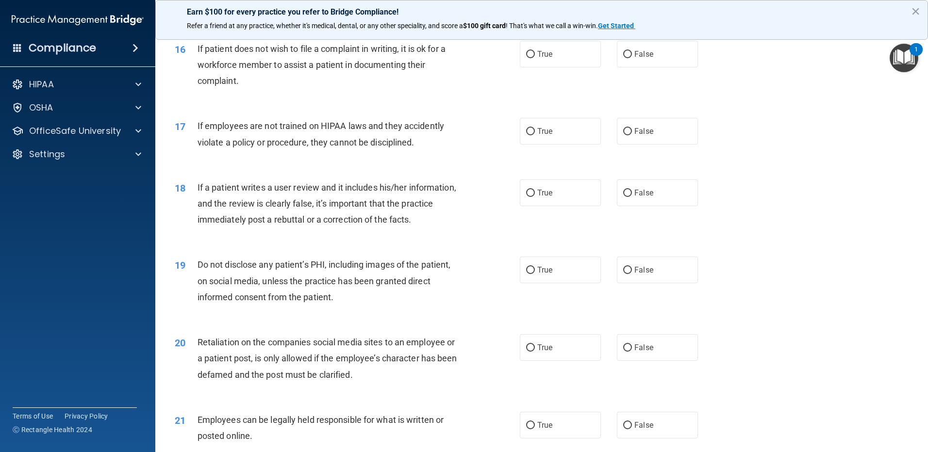
scroll to position [1213, 0]
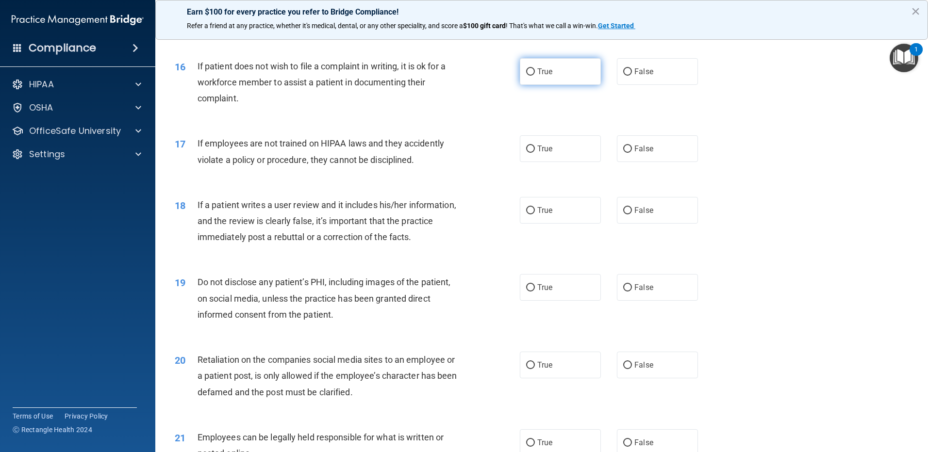
click at [533, 85] on label "True" at bounding box center [560, 71] width 81 height 27
click at [533, 76] on input "True" at bounding box center [530, 71] width 9 height 7
radio input "true"
click at [624, 153] on input "False" at bounding box center [627, 149] width 9 height 7
radio input "true"
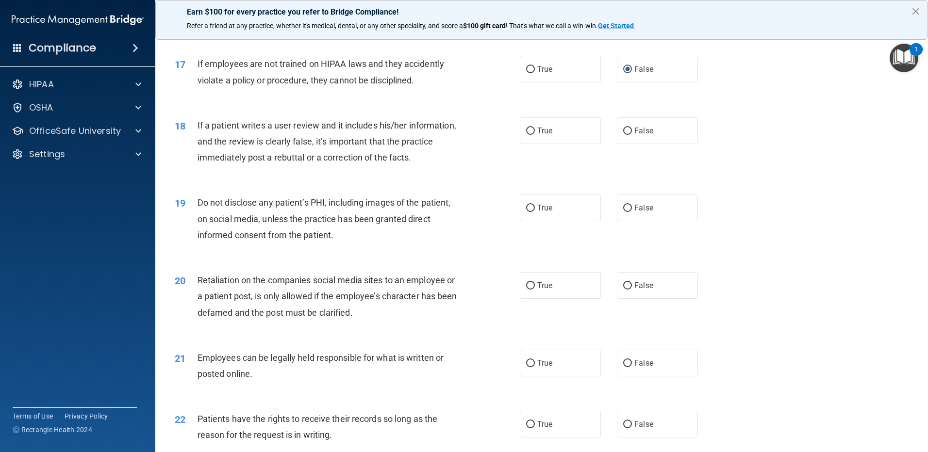
scroll to position [1310, 0]
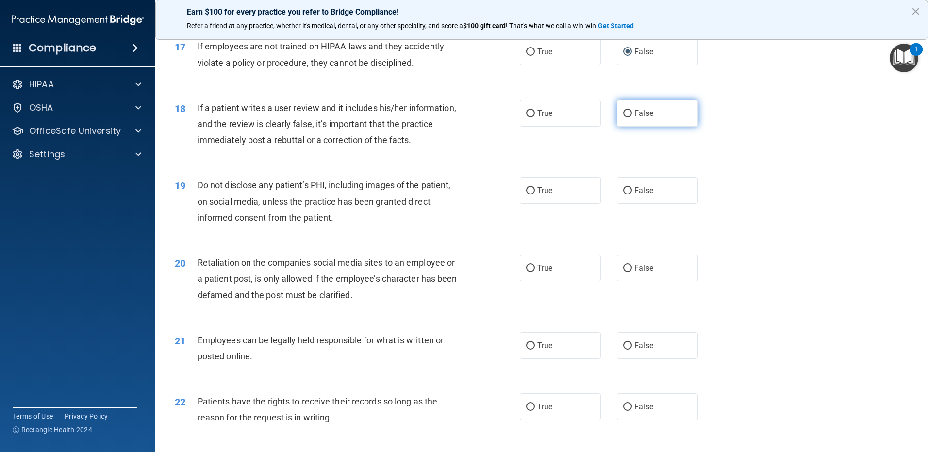
click at [624, 117] on input "False" at bounding box center [627, 113] width 9 height 7
radio input "true"
click at [526, 195] on input "True" at bounding box center [530, 190] width 9 height 7
radio input "true"
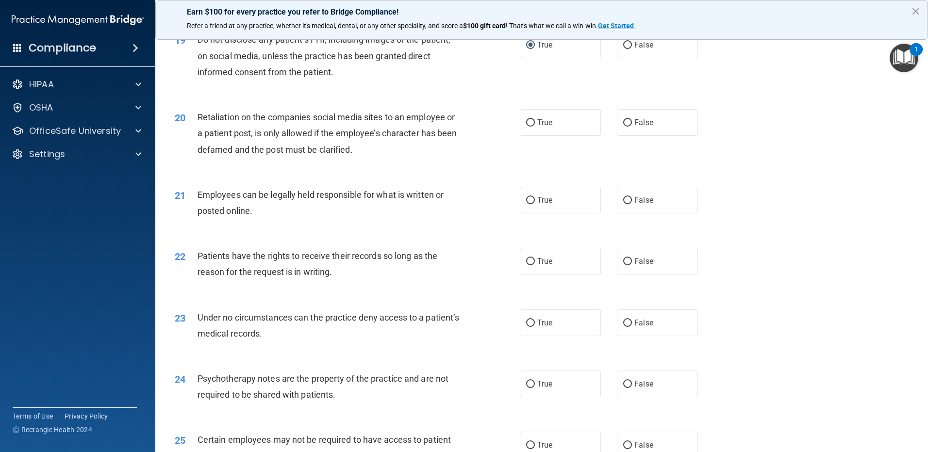
scroll to position [1505, 0]
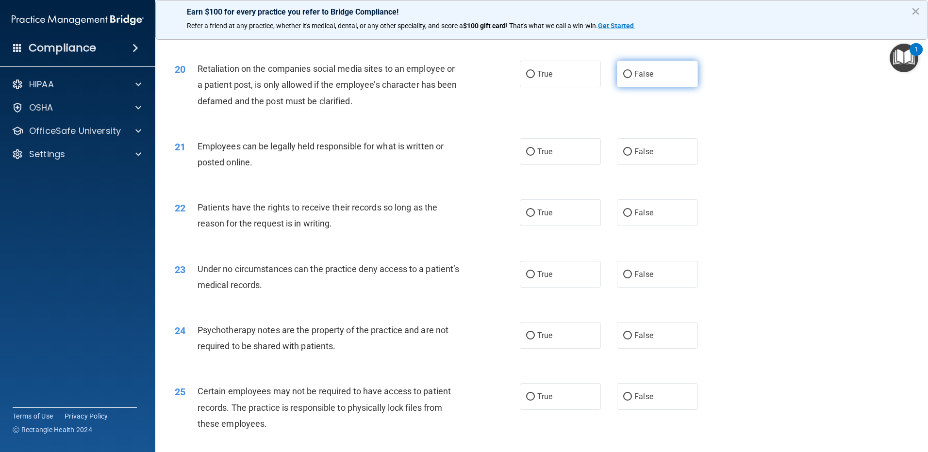
click at [625, 78] on input "False" at bounding box center [627, 74] width 9 height 7
radio input "true"
click at [528, 156] on input "True" at bounding box center [530, 152] width 9 height 7
radio input "true"
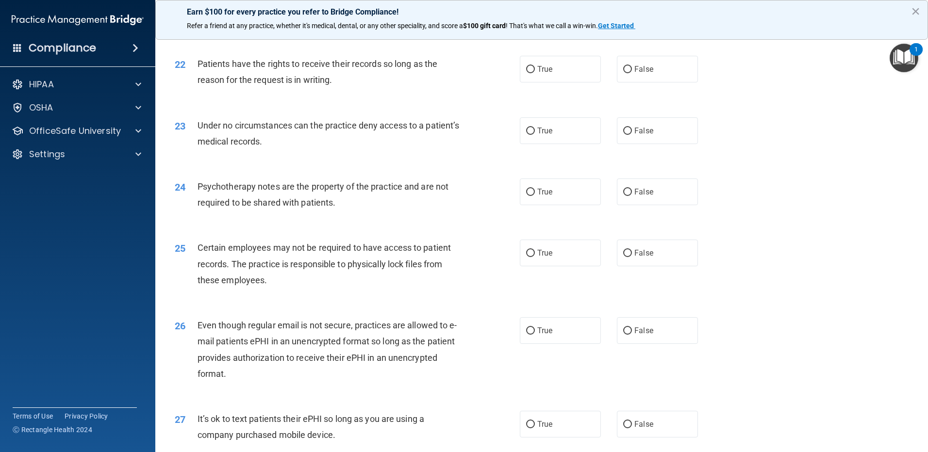
scroll to position [1650, 0]
click at [626, 71] on input "False" at bounding box center [627, 67] width 9 height 7
radio input "true"
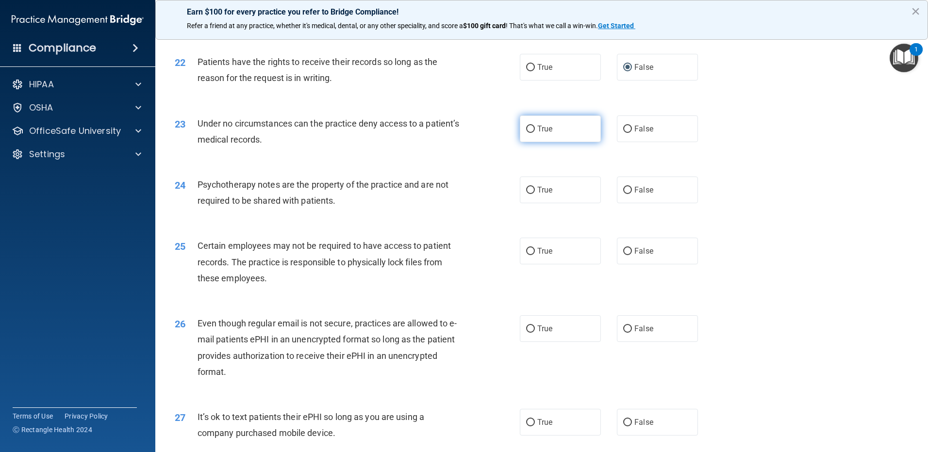
click at [529, 133] on input "True" at bounding box center [530, 129] width 9 height 7
radio input "true"
click at [625, 194] on input "False" at bounding box center [627, 190] width 9 height 7
radio input "true"
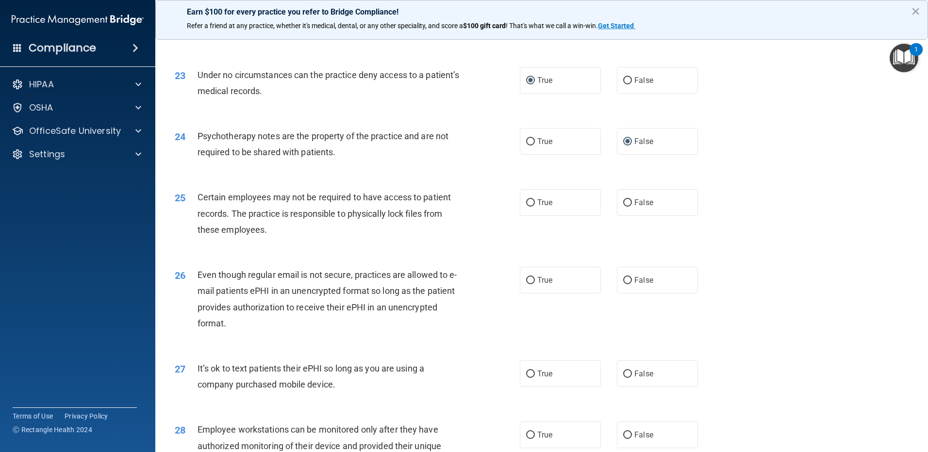
scroll to position [1747, 0]
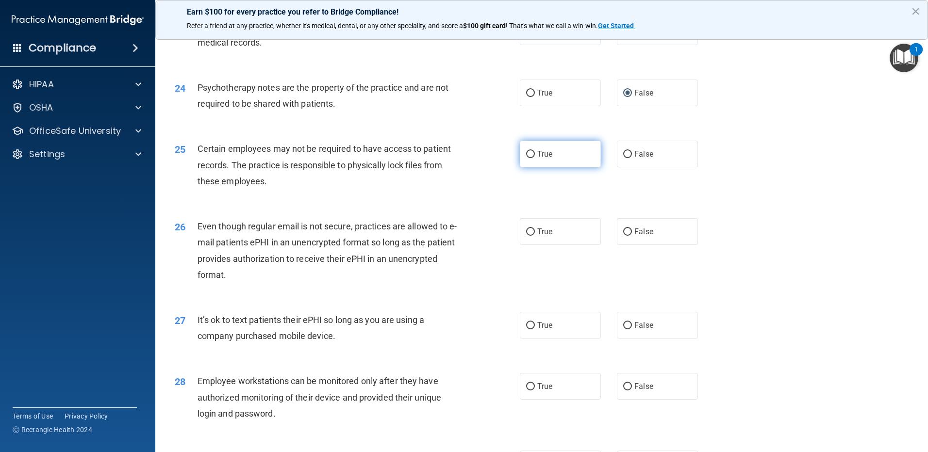
click at [529, 158] on input "True" at bounding box center [530, 154] width 9 height 7
radio input "true"
click at [624, 236] on input "False" at bounding box center [627, 232] width 9 height 7
radio input "true"
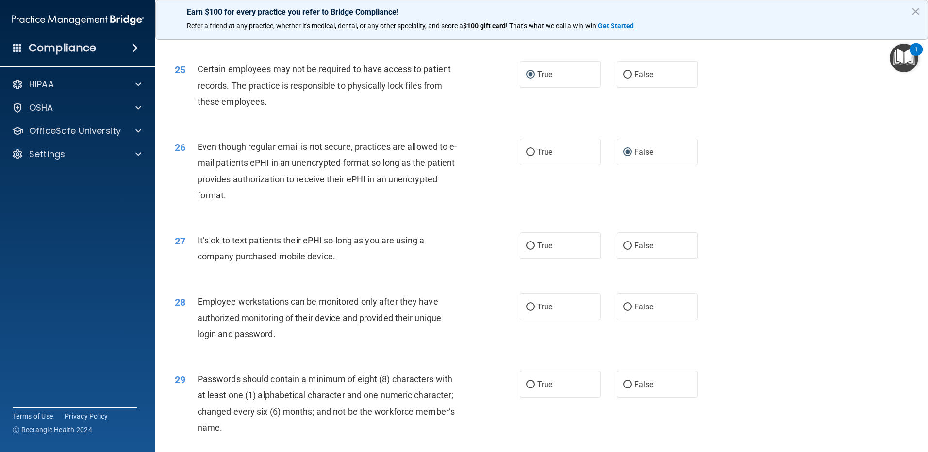
scroll to position [1844, 0]
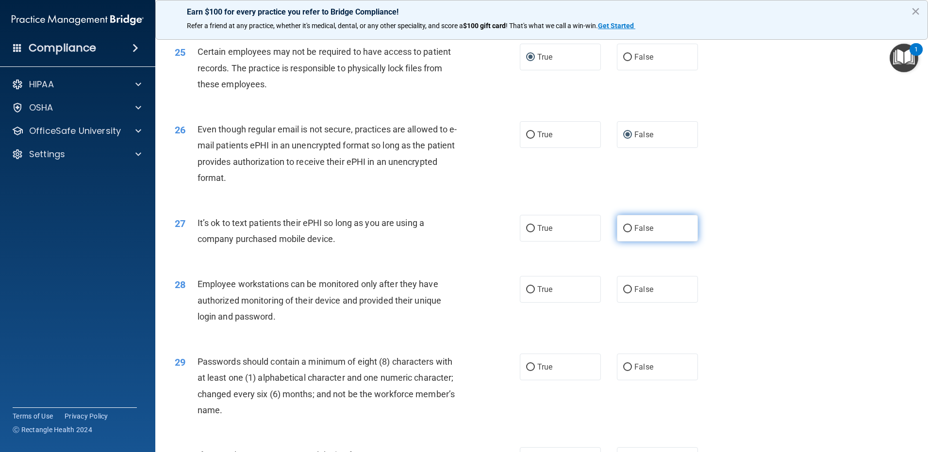
click at [623, 232] on input "False" at bounding box center [627, 228] width 9 height 7
radio input "true"
click at [626, 294] on input "False" at bounding box center [627, 289] width 9 height 7
radio input "true"
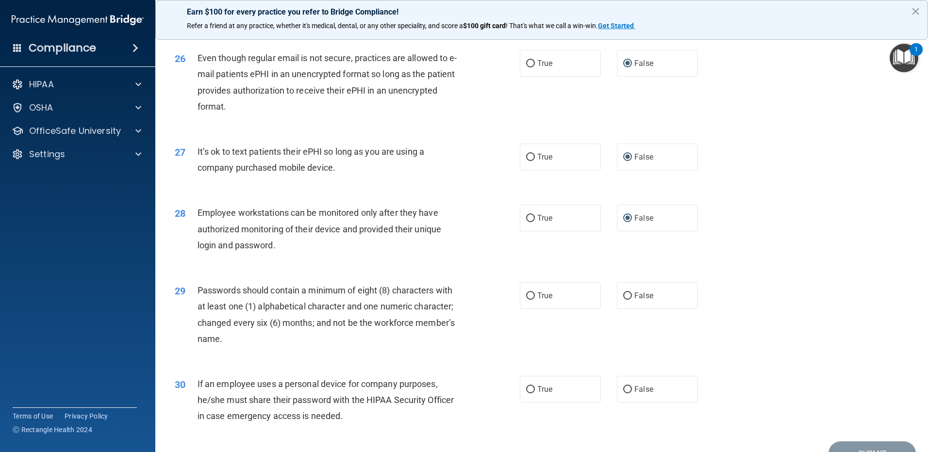
scroll to position [1984, 0]
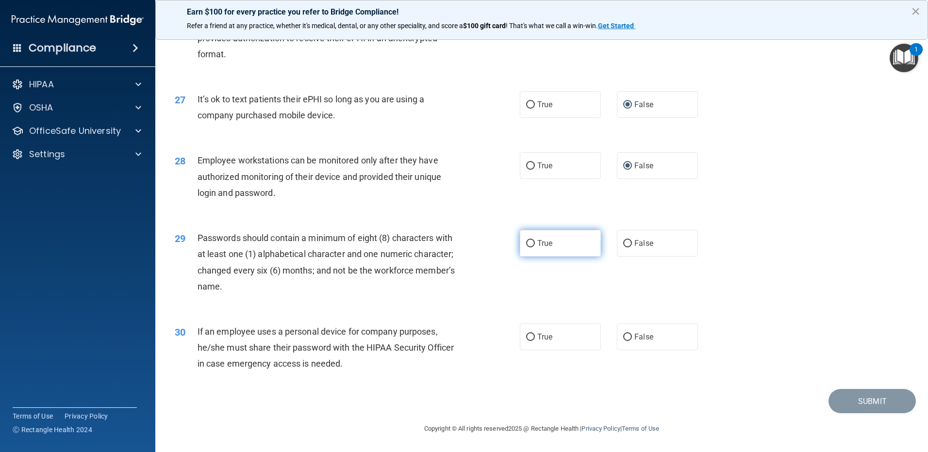
click at [529, 243] on input "True" at bounding box center [530, 243] width 9 height 7
radio input "true"
click at [618, 337] on label "False" at bounding box center [657, 337] width 81 height 27
drag, startPoint x: 618, startPoint y: 337, endPoint x: 640, endPoint y: 339, distance: 21.4
click at [624, 336] on input "False" at bounding box center [627, 337] width 9 height 7
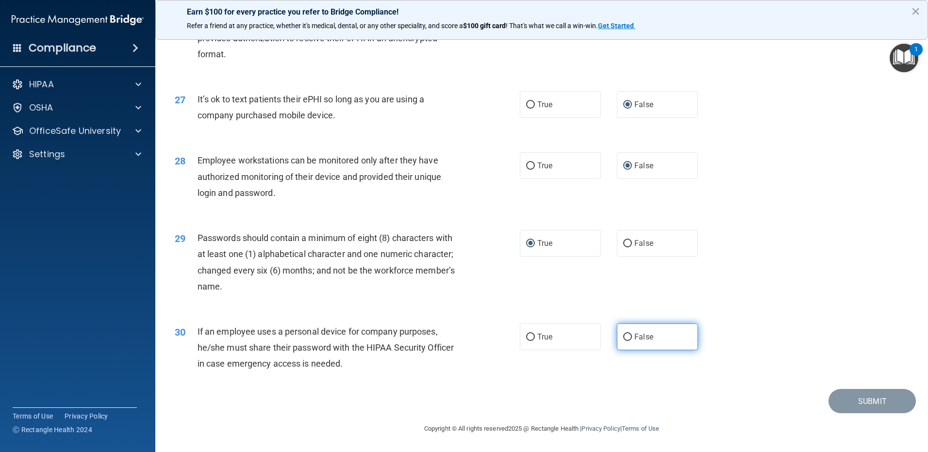
radio input "true"
click at [858, 399] on button "Submit" at bounding box center [871, 401] width 87 height 25
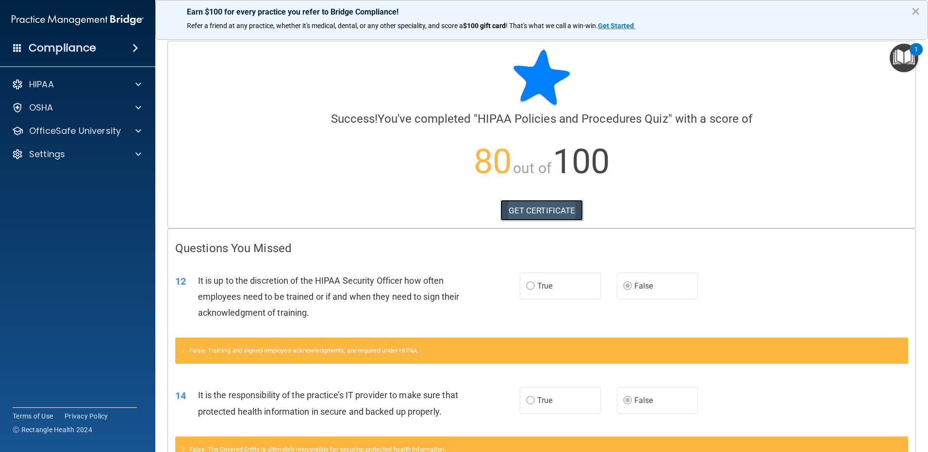
click at [531, 217] on link "GET CERTIFICATE" at bounding box center [541, 210] width 83 height 21
click at [915, 9] on button "×" at bounding box center [915, 11] width 9 height 16
